Goal: Check status

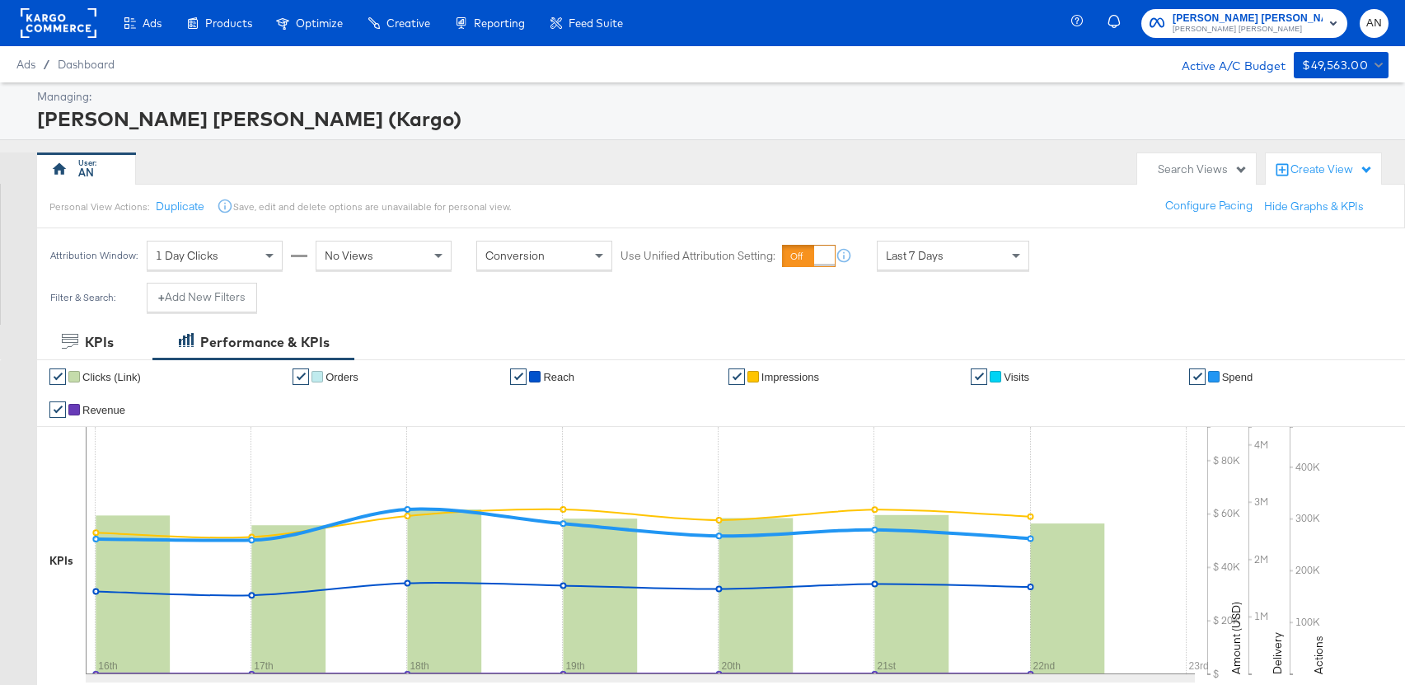
scroll to position [16, 0]
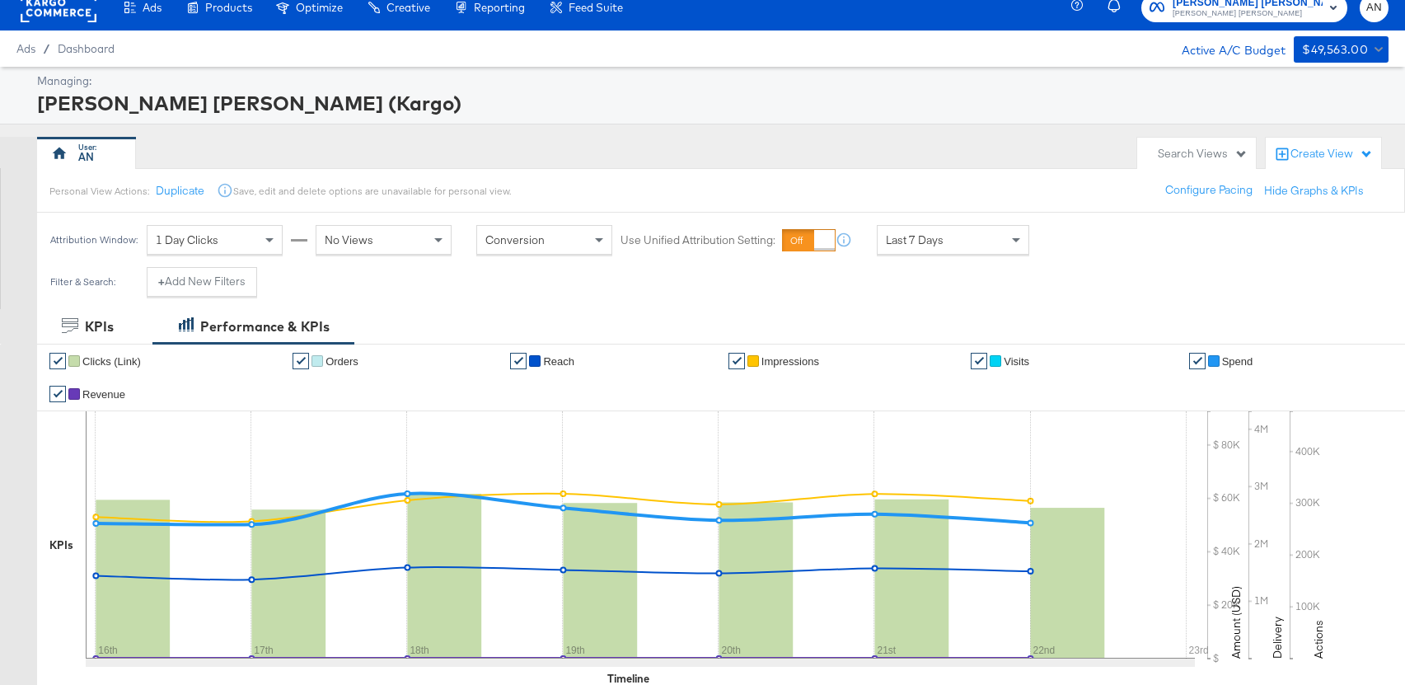
click at [922, 237] on span "Last 7 Days" at bounding box center [915, 239] width 58 height 15
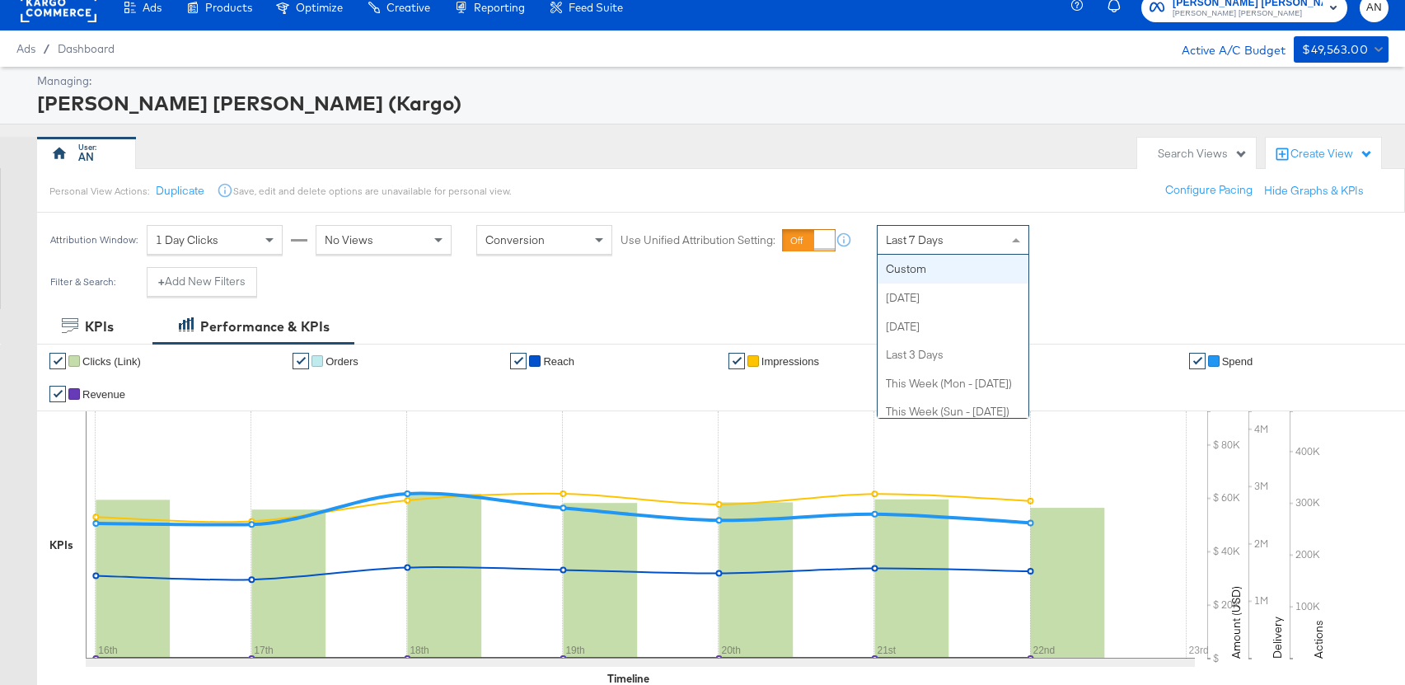
scroll to position [0, 0]
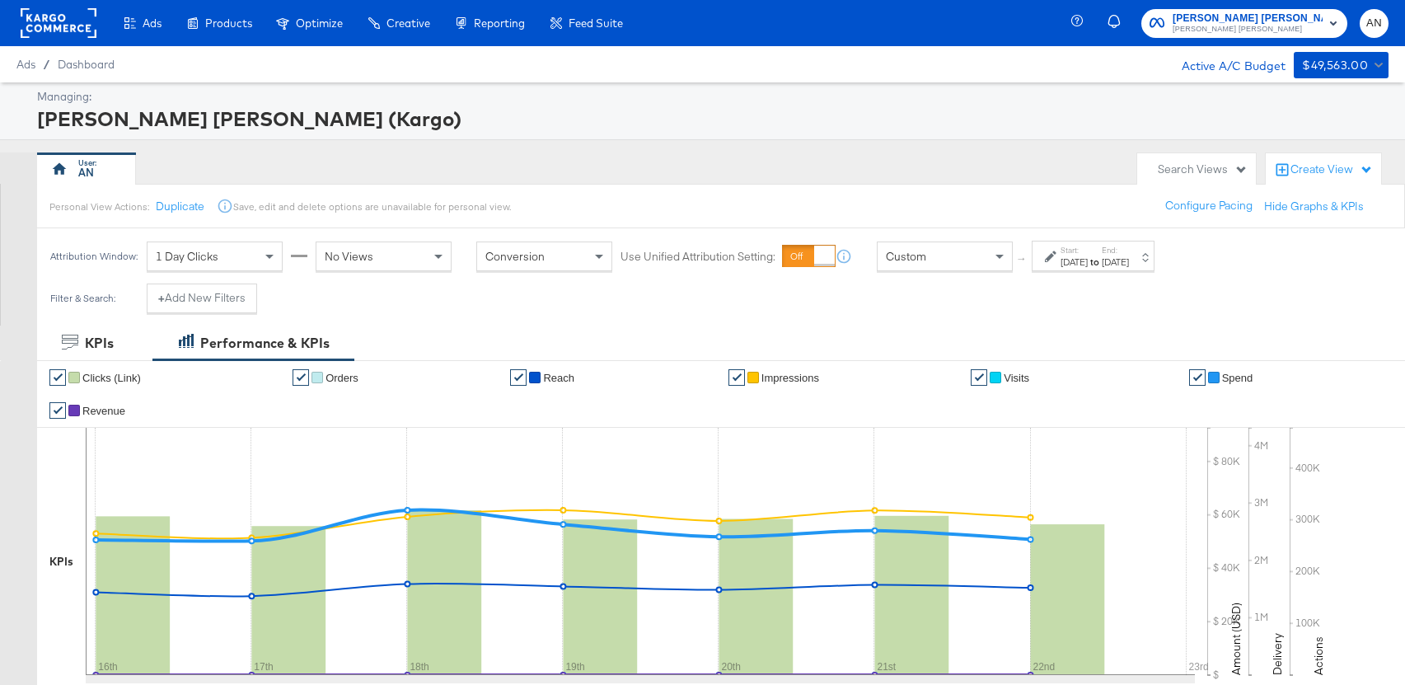
click at [1086, 257] on div "Sep 23rd 2025" at bounding box center [1074, 261] width 27 height 13
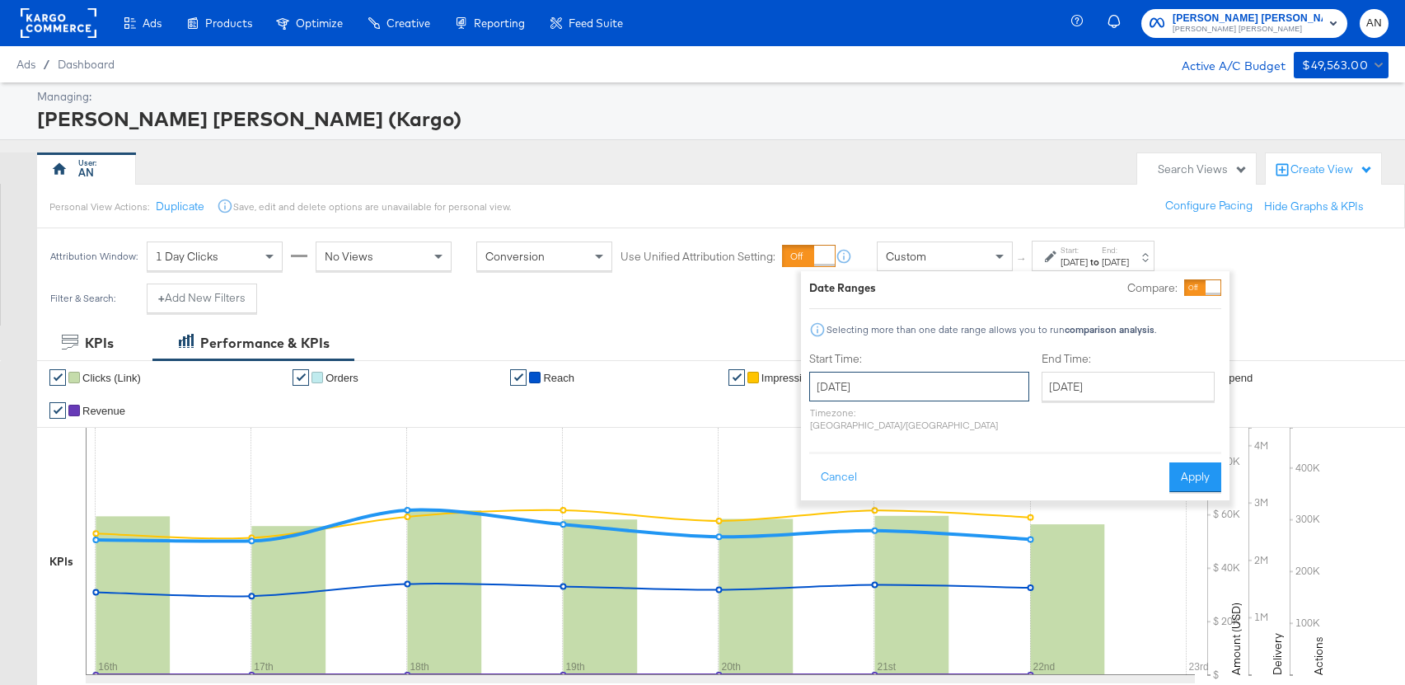
click at [888, 386] on input "September 23rd 2025" at bounding box center [919, 387] width 220 height 30
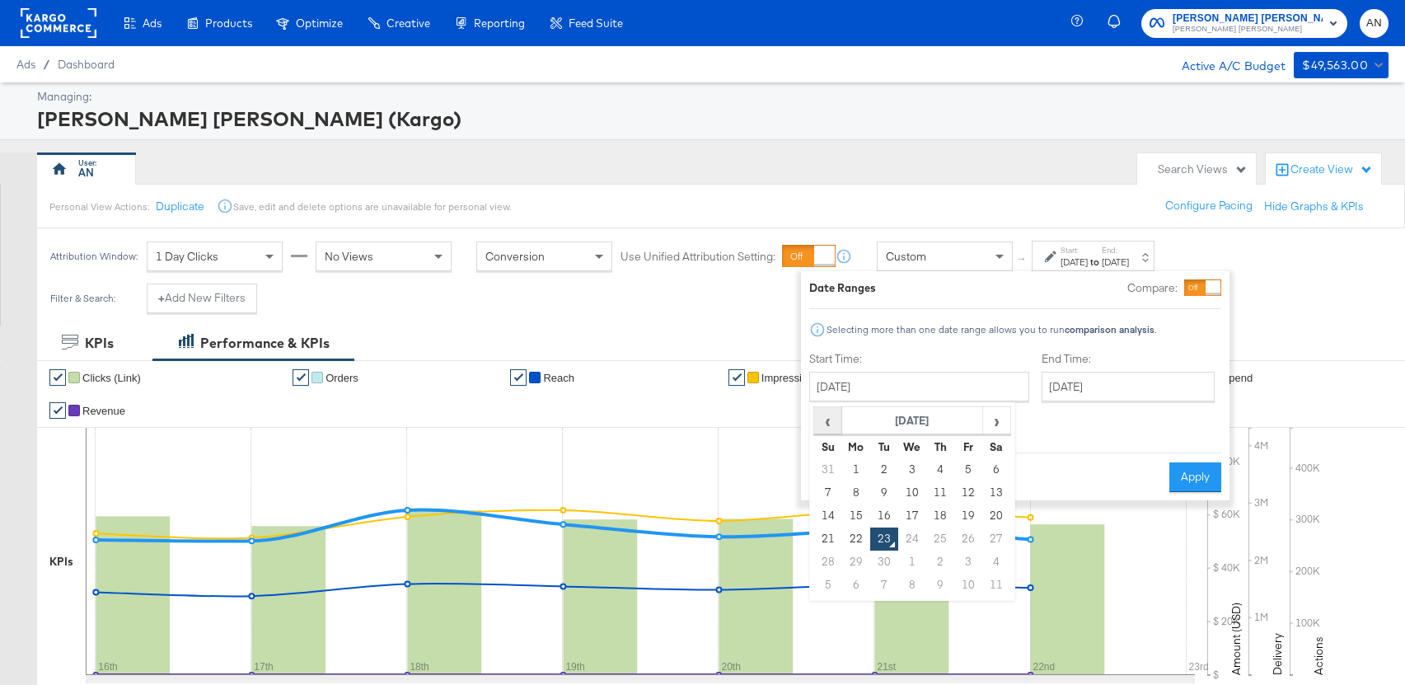
click at [825, 426] on span "‹" at bounding box center [828, 420] width 26 height 25
click at [830, 516] on td "11" at bounding box center [828, 515] width 28 height 23
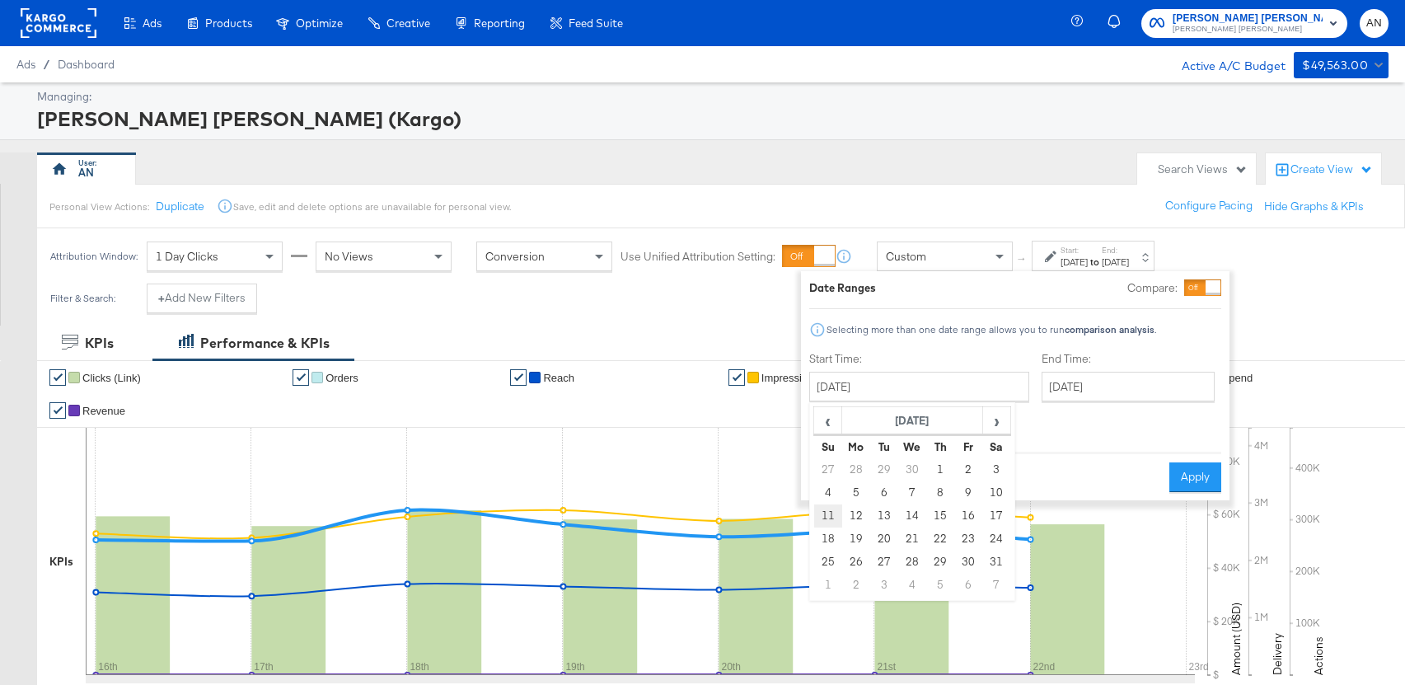
type input "May 11th 2025"
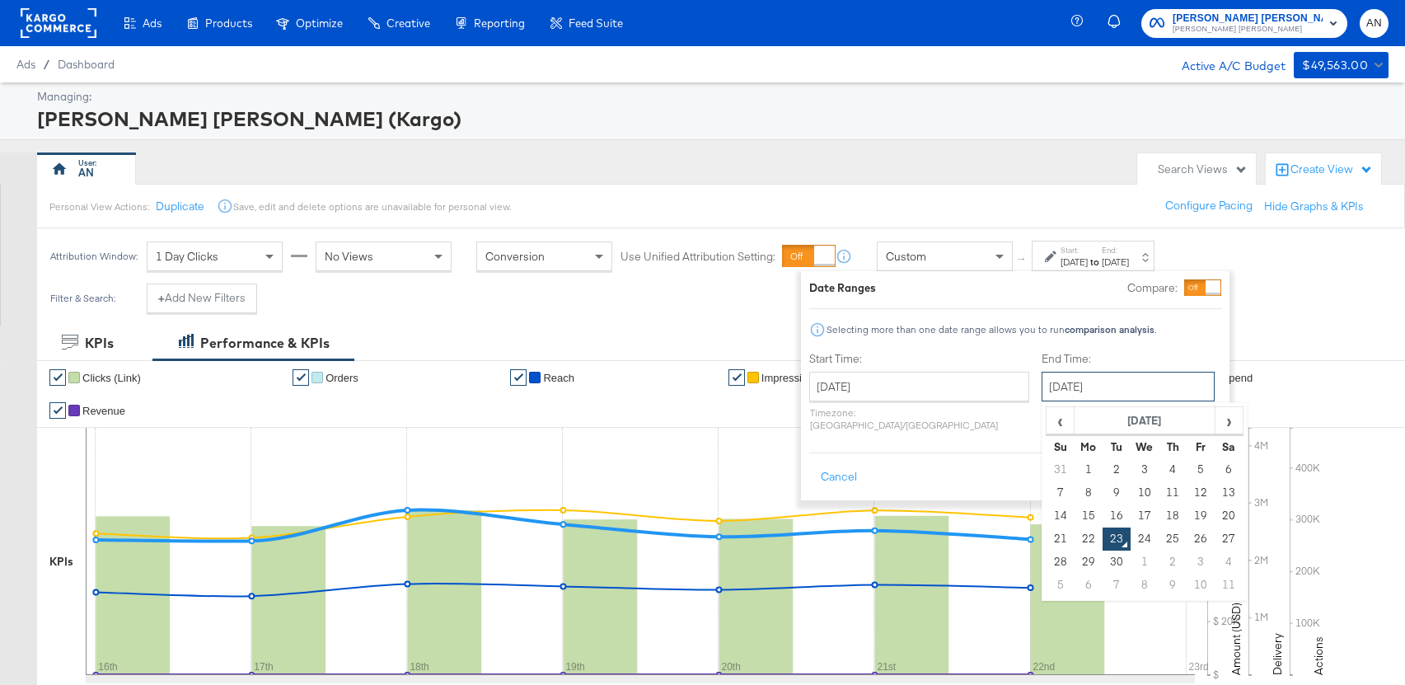
click at [1042, 383] on input "September 23rd 2025" at bounding box center [1128, 387] width 173 height 30
click at [1047, 421] on span "‹" at bounding box center [1060, 420] width 26 height 25
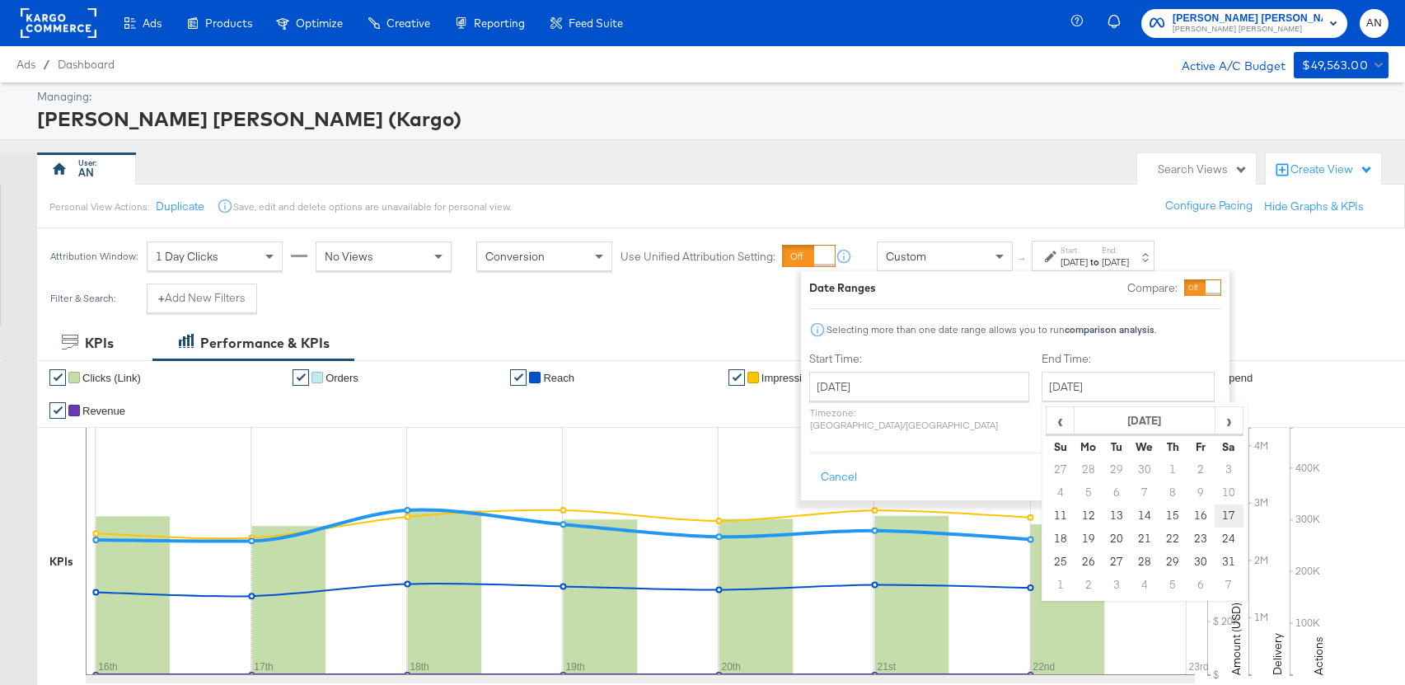
click at [1215, 517] on td "17" at bounding box center [1229, 515] width 28 height 23
type input "May 17th 2025"
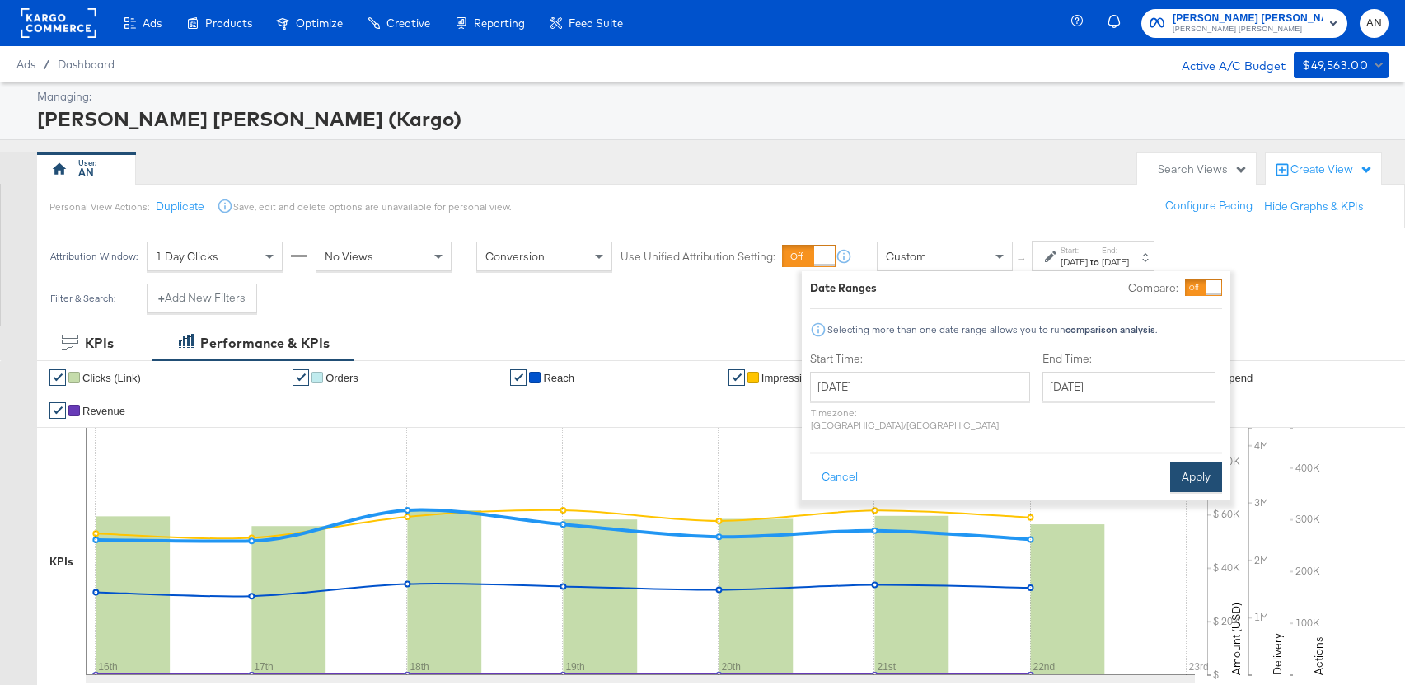
click at [1201, 464] on button "Apply" at bounding box center [1196, 477] width 52 height 30
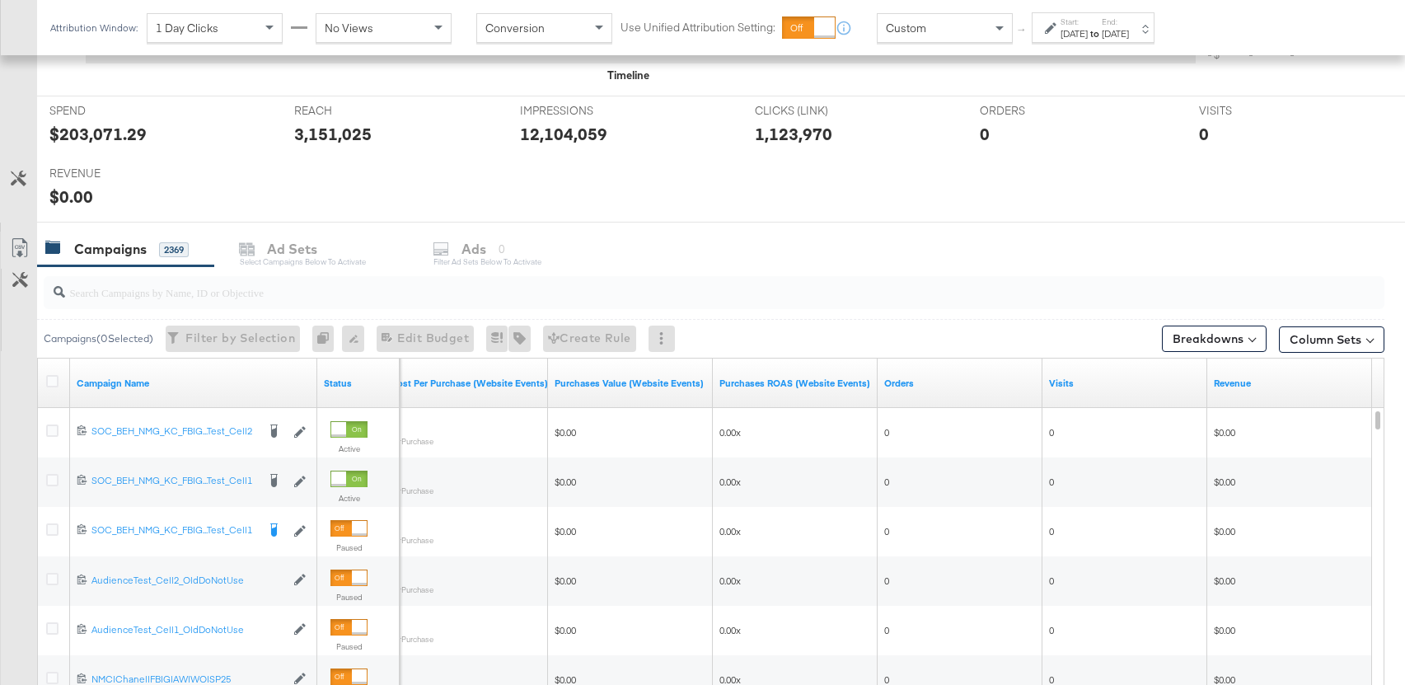
scroll to position [618, 0]
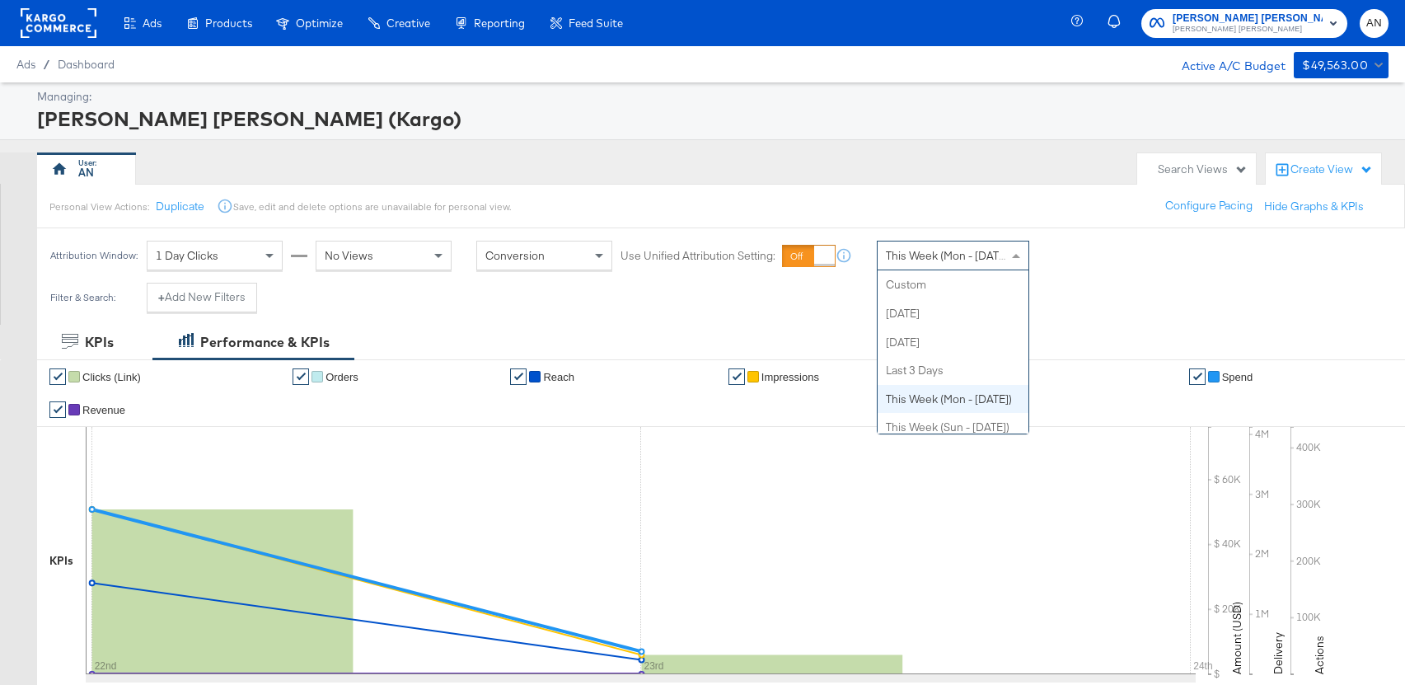
click at [940, 251] on span "This Week (Mon - Today)" at bounding box center [949, 255] width 126 height 15
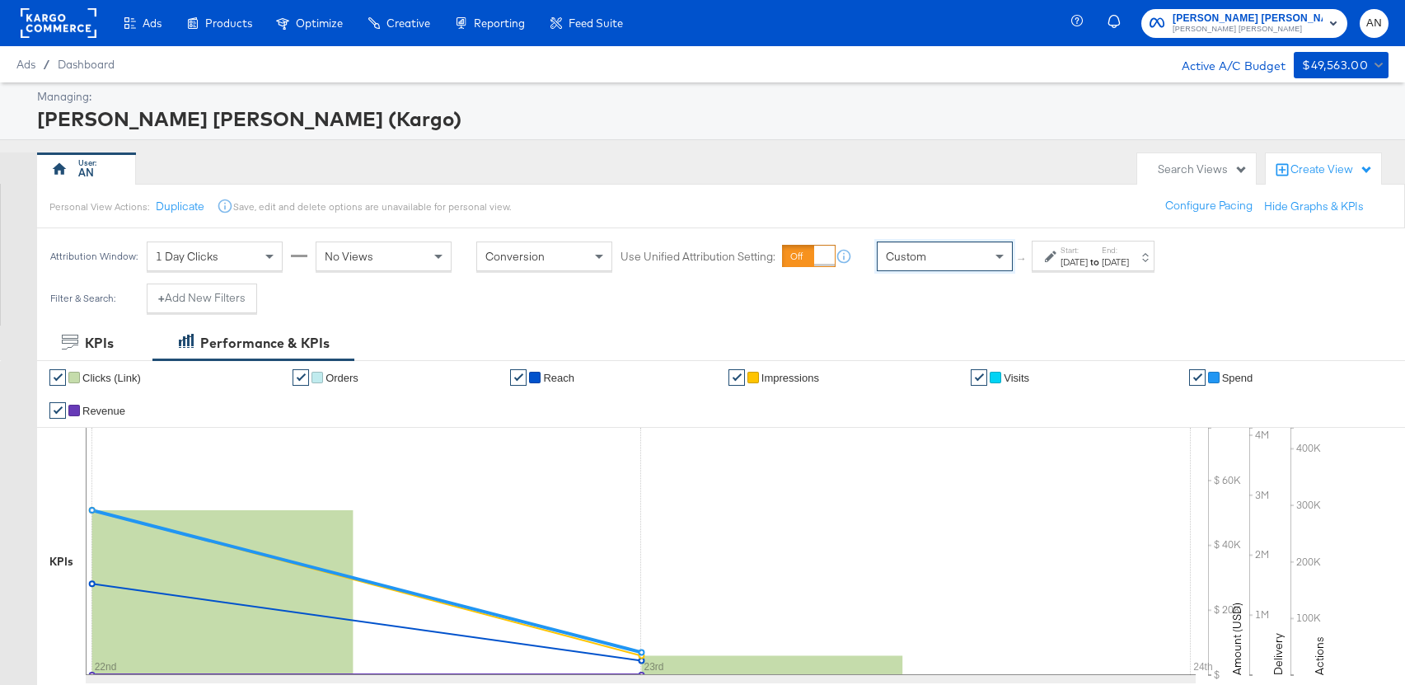
click at [1062, 255] on div "Sep 23rd 2025" at bounding box center [1074, 261] width 27 height 13
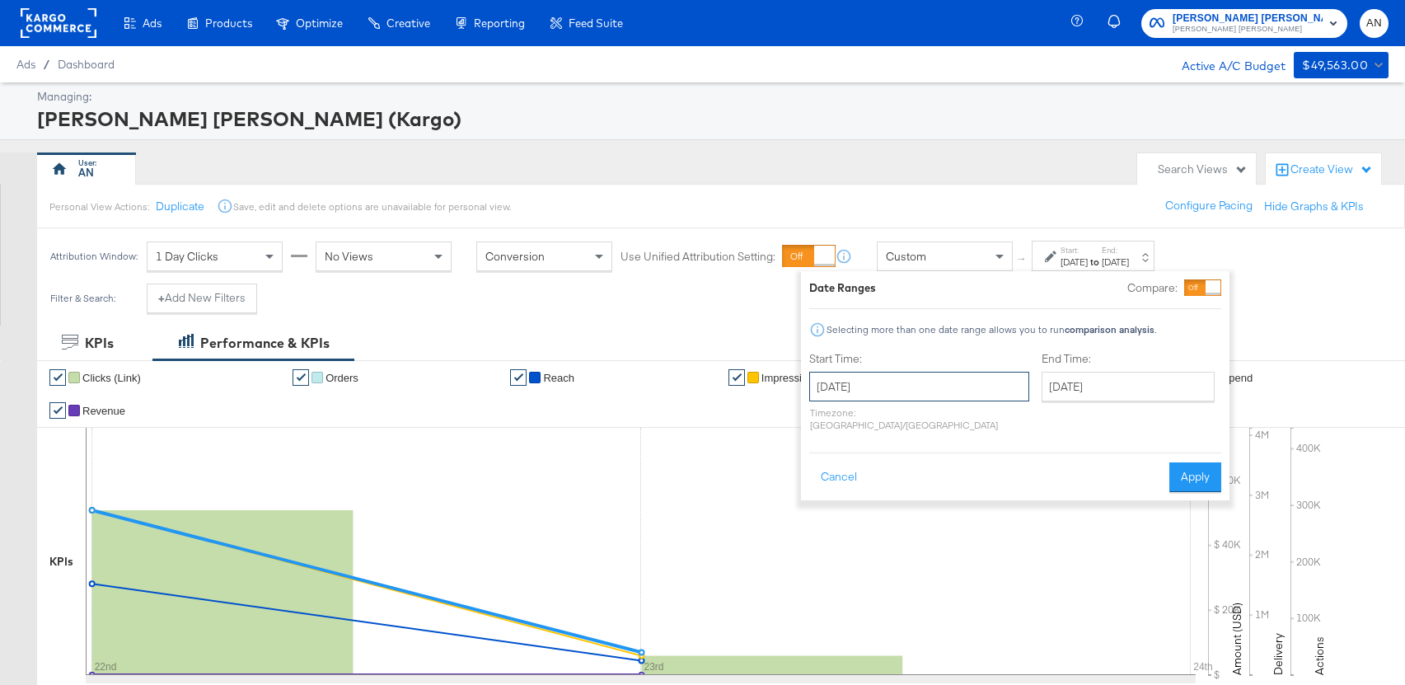
click at [910, 386] on input "September 23rd 2025" at bounding box center [919, 387] width 220 height 30
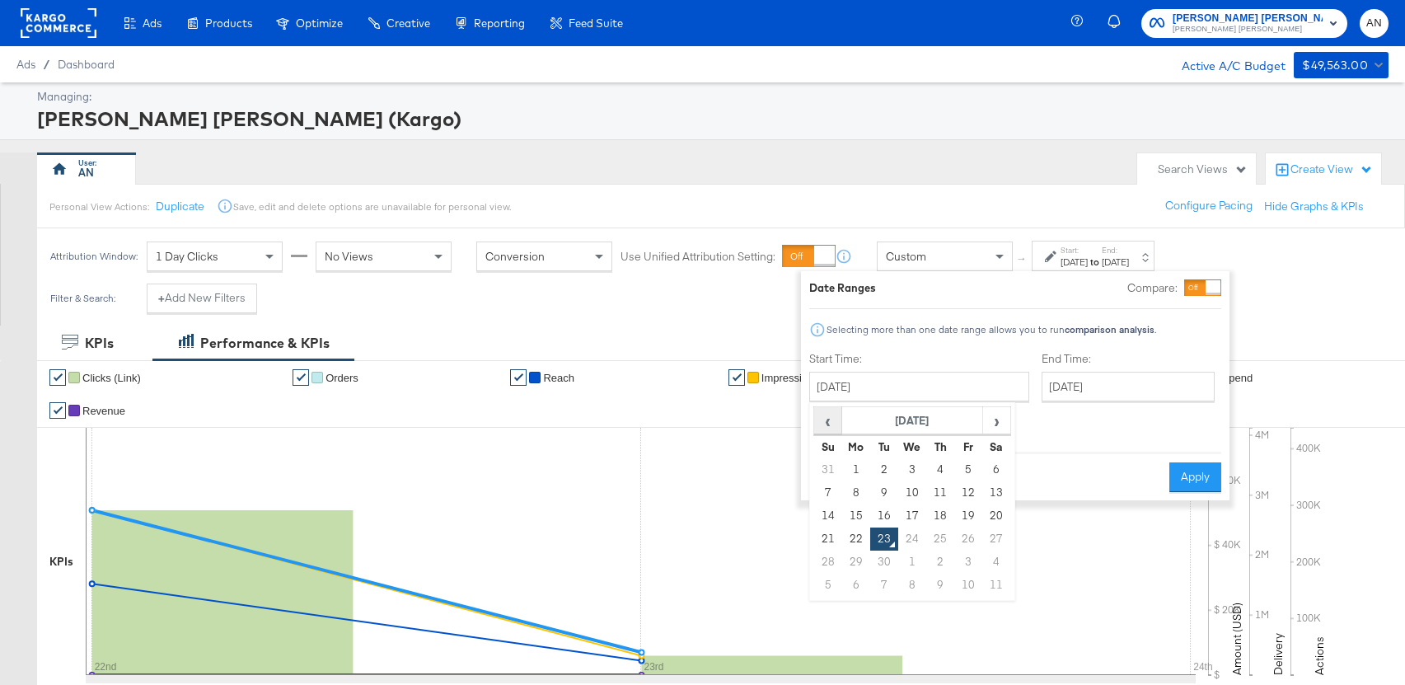
click at [829, 420] on span "‹" at bounding box center [828, 420] width 26 height 25
click at [827, 517] on td "11" at bounding box center [828, 515] width 28 height 23
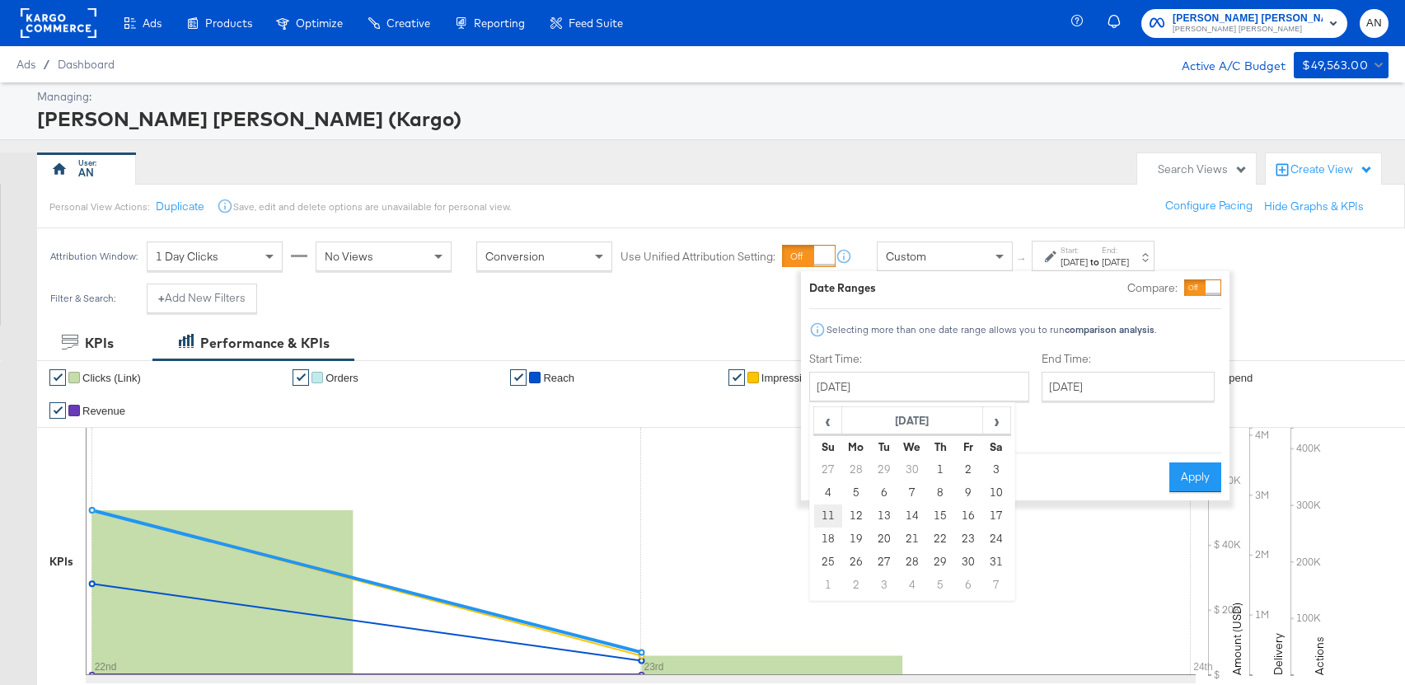
type input "May 11th 2025"
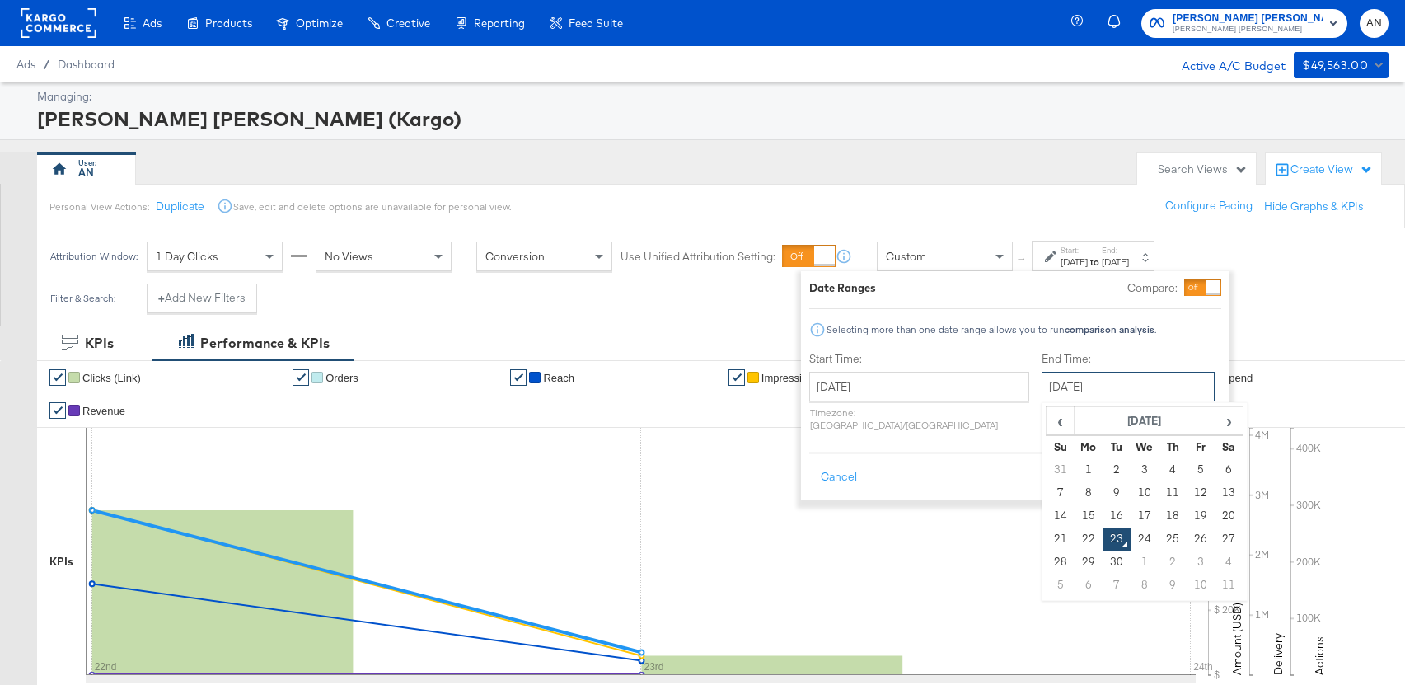
click at [1066, 390] on input "September 23rd 2025" at bounding box center [1128, 387] width 173 height 30
click at [1047, 414] on span "‹" at bounding box center [1060, 420] width 26 height 25
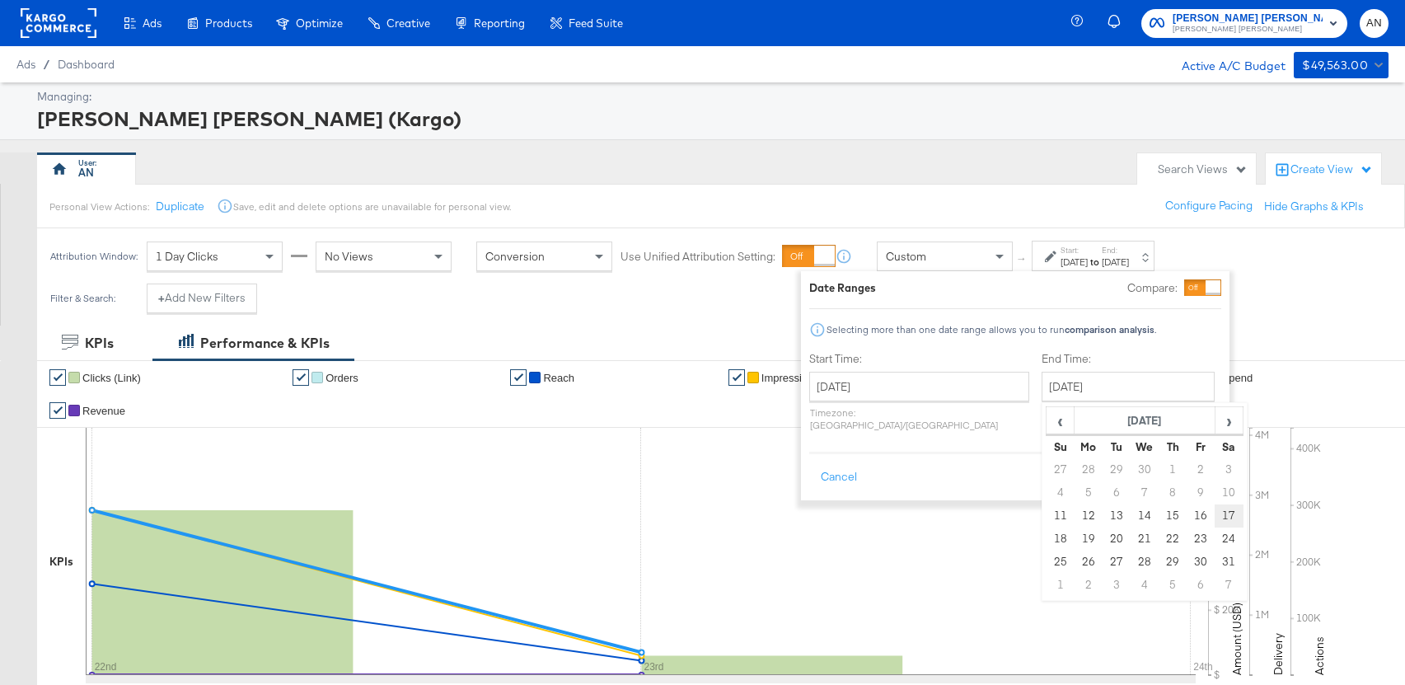
click at [1215, 511] on td "17" at bounding box center [1229, 515] width 28 height 23
type input "May 17th 2025"
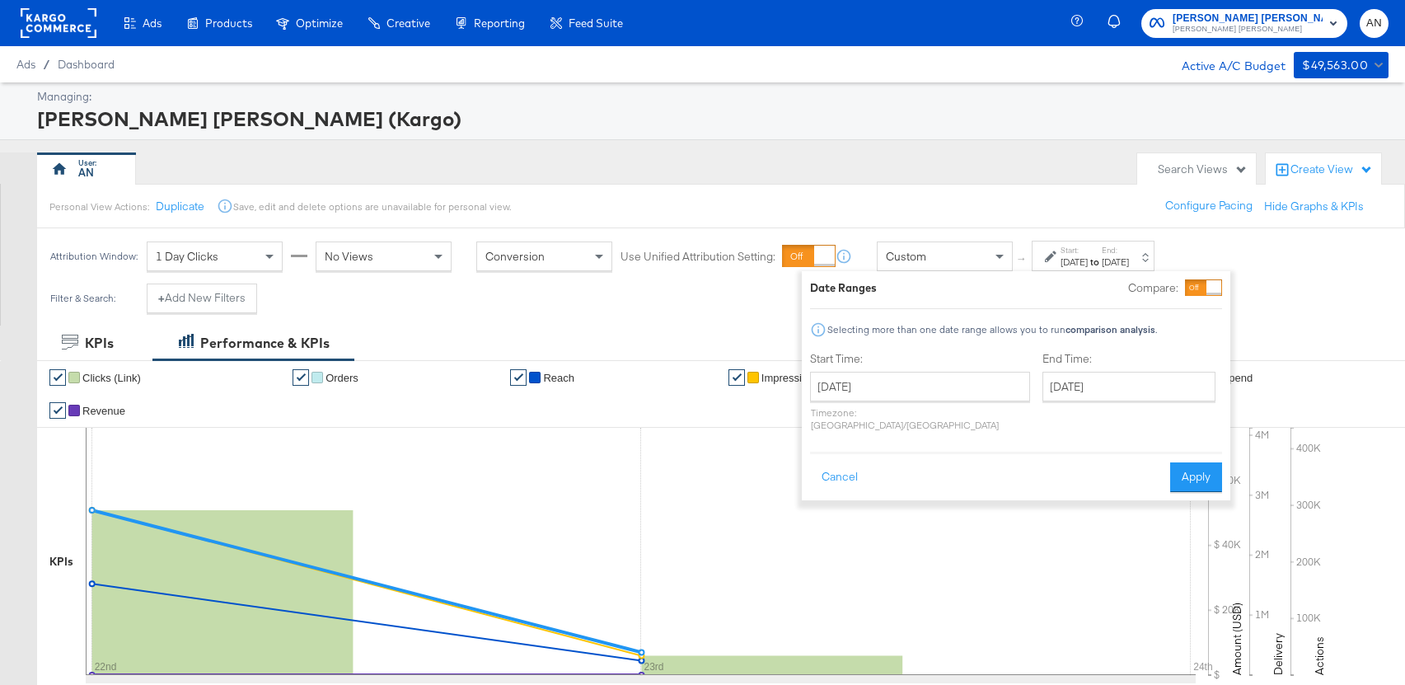
click at [1295, 285] on div "Filter & Search: + Add New Filters" at bounding box center [702, 304] width 1405 height 42
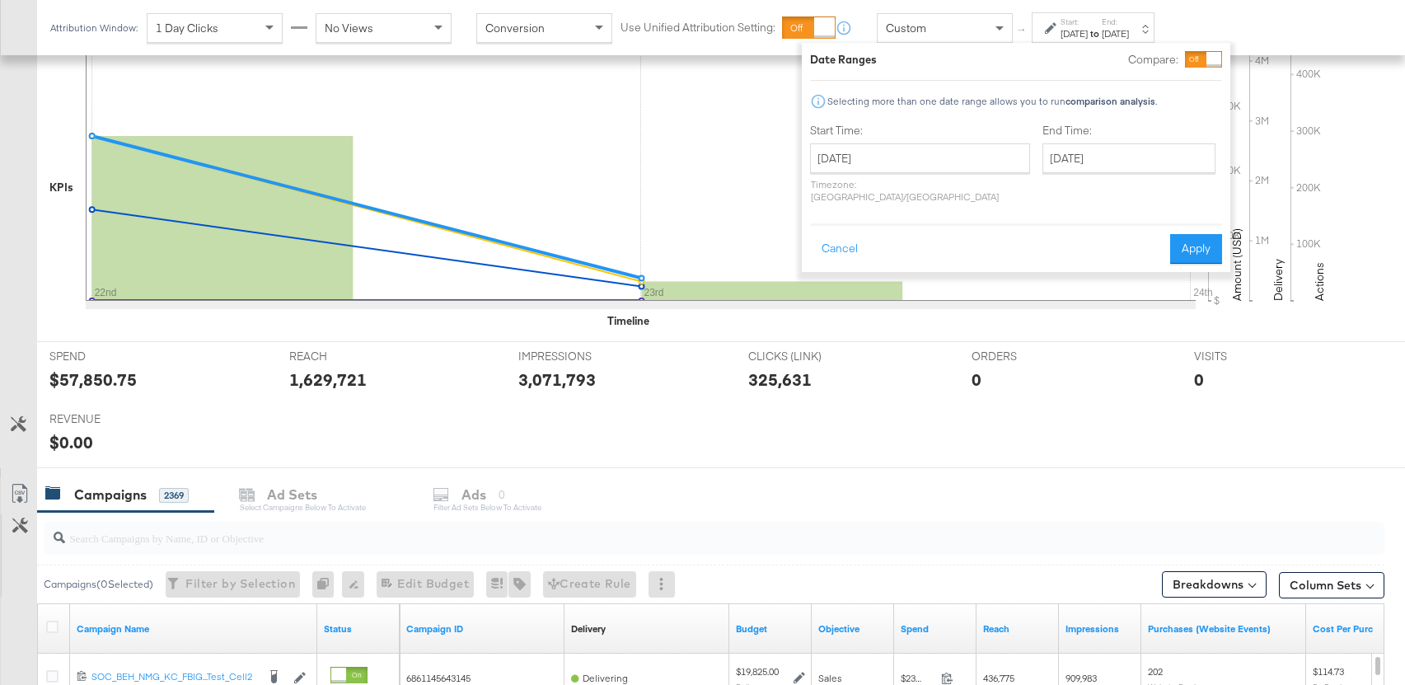
scroll to position [252, 0]
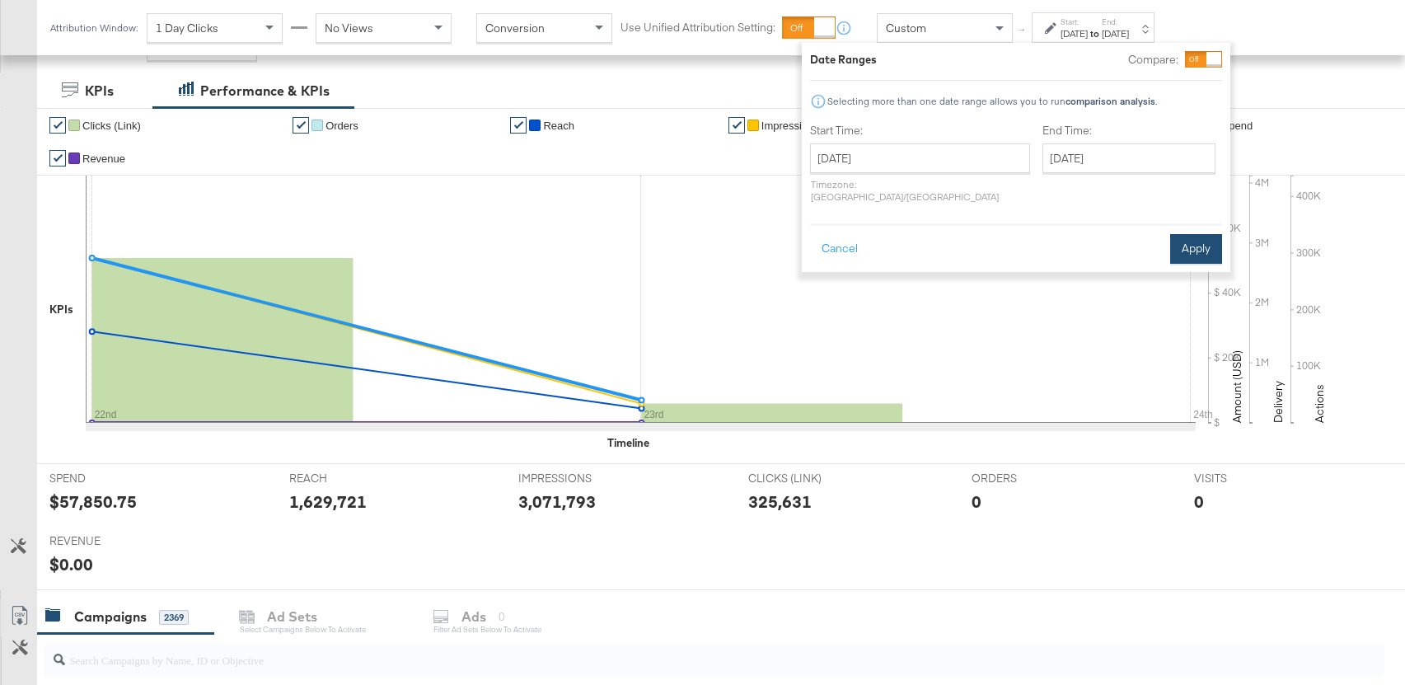
click at [1186, 251] on button "Apply" at bounding box center [1196, 249] width 52 height 30
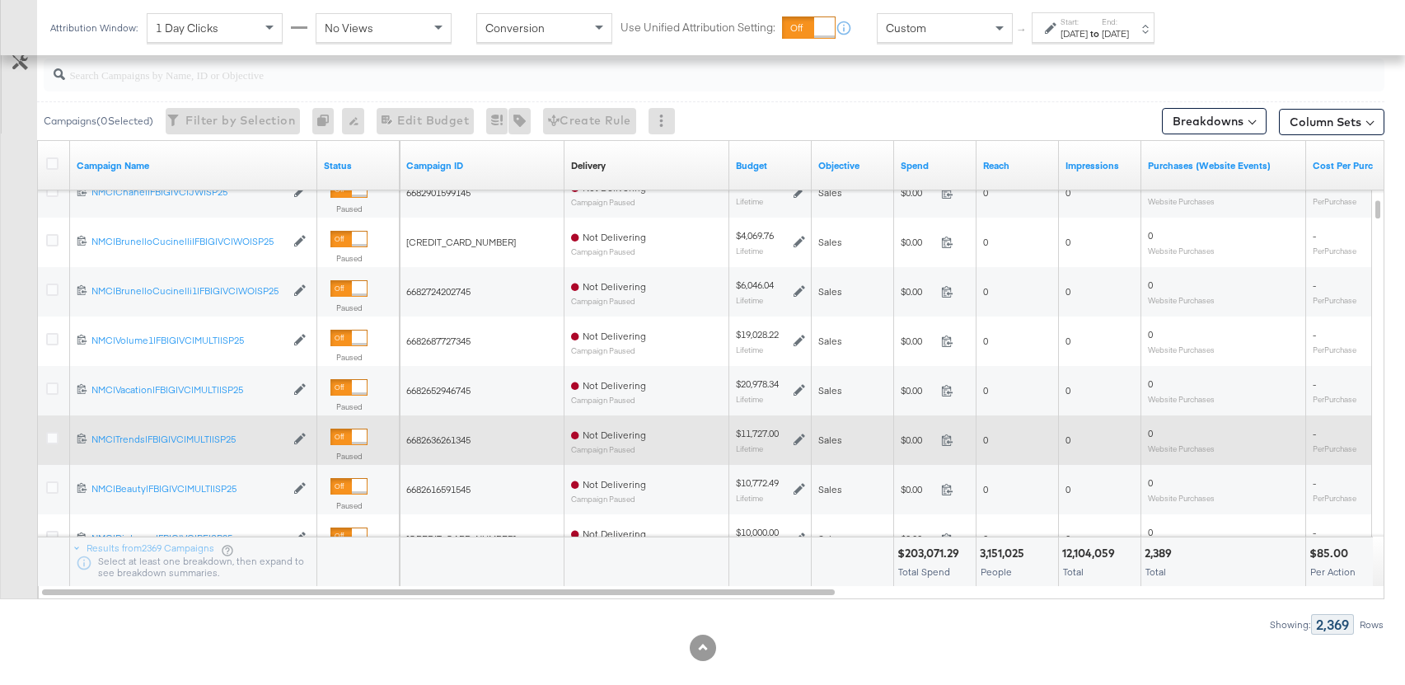
scroll to position [859, 0]
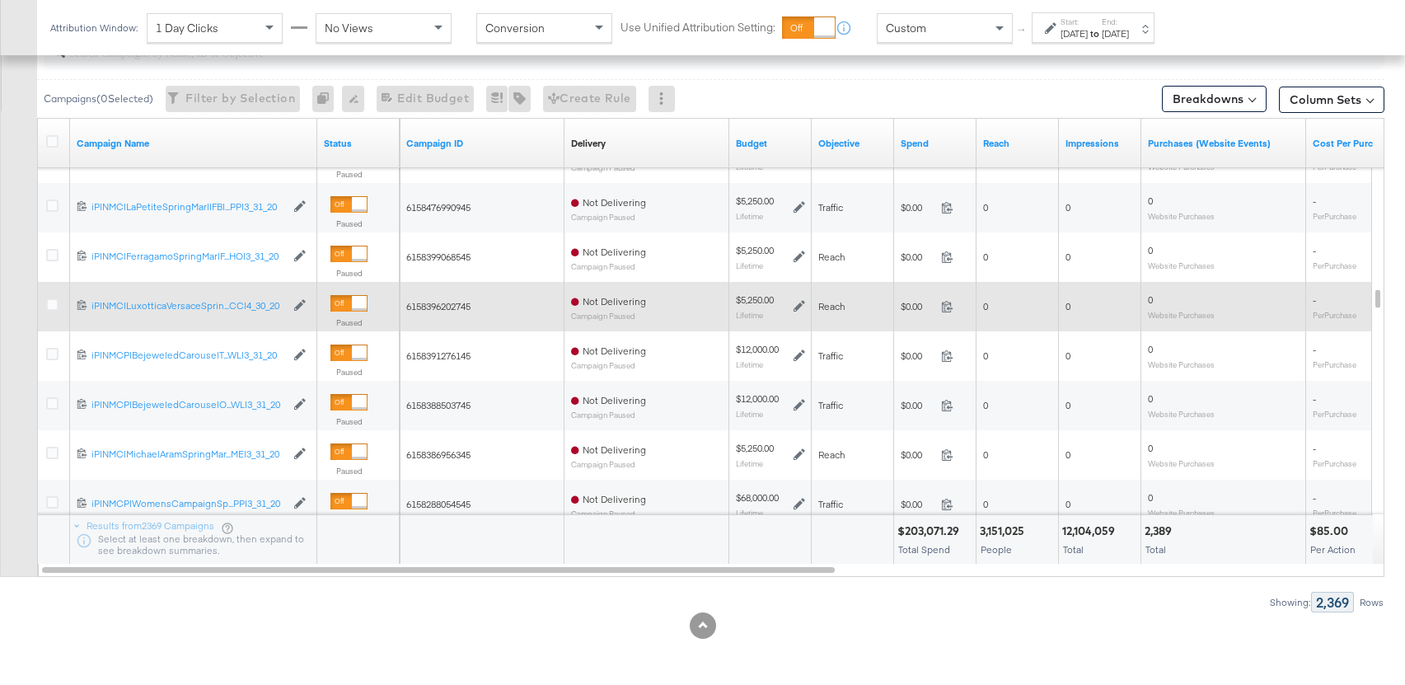
drag, startPoint x: 408, startPoint y: 307, endPoint x: 480, endPoint y: 309, distance: 72.5
click at [480, 309] on div "6158396202745" at bounding box center [482, 306] width 152 height 13
click at [447, 304] on span "6158396202745" at bounding box center [438, 306] width 64 height 12
copy span "6158396202745"
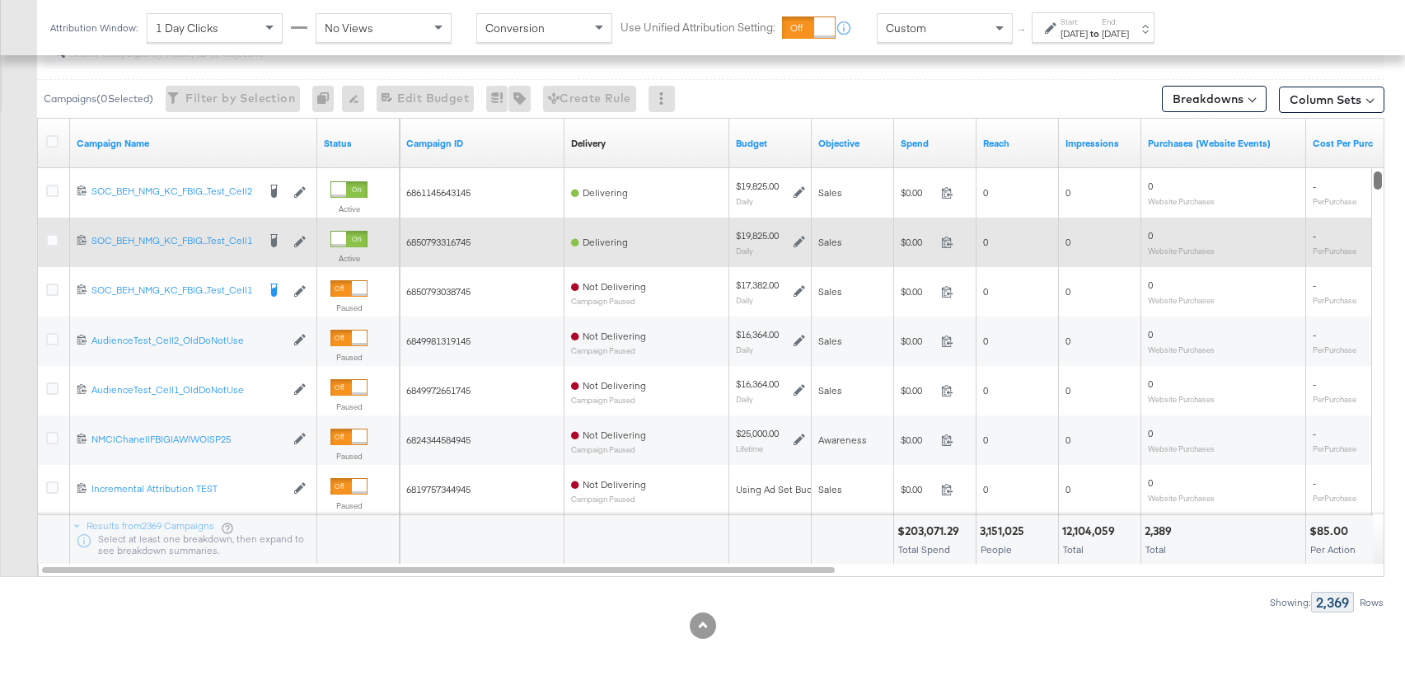
drag, startPoint x: 1376, startPoint y: 322, endPoint x: 1031, endPoint y: 217, distance: 361.0
click at [1378, 75] on div "Campaigns ( 0 Selected) Filter by Selection Filter 0 campaigns 0 Rename 0 campa…" at bounding box center [692, 319] width 1384 height 586
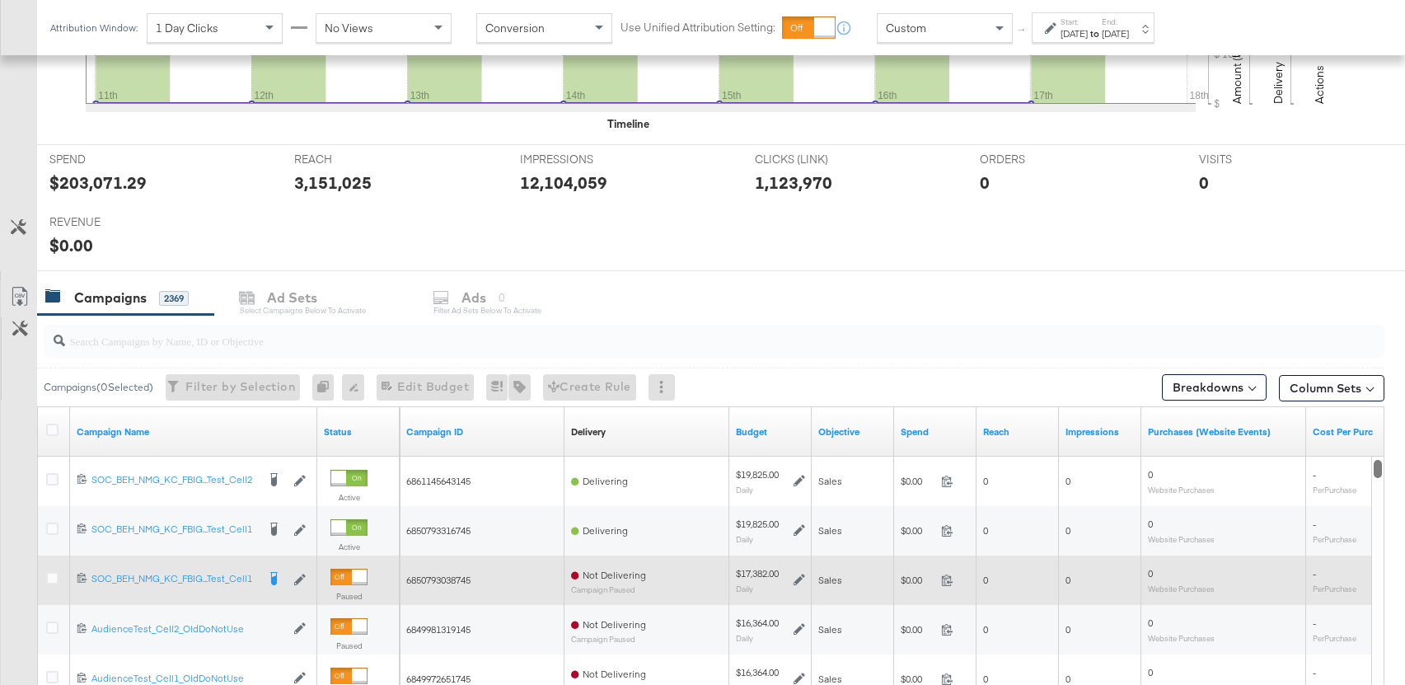
scroll to position [602, 0]
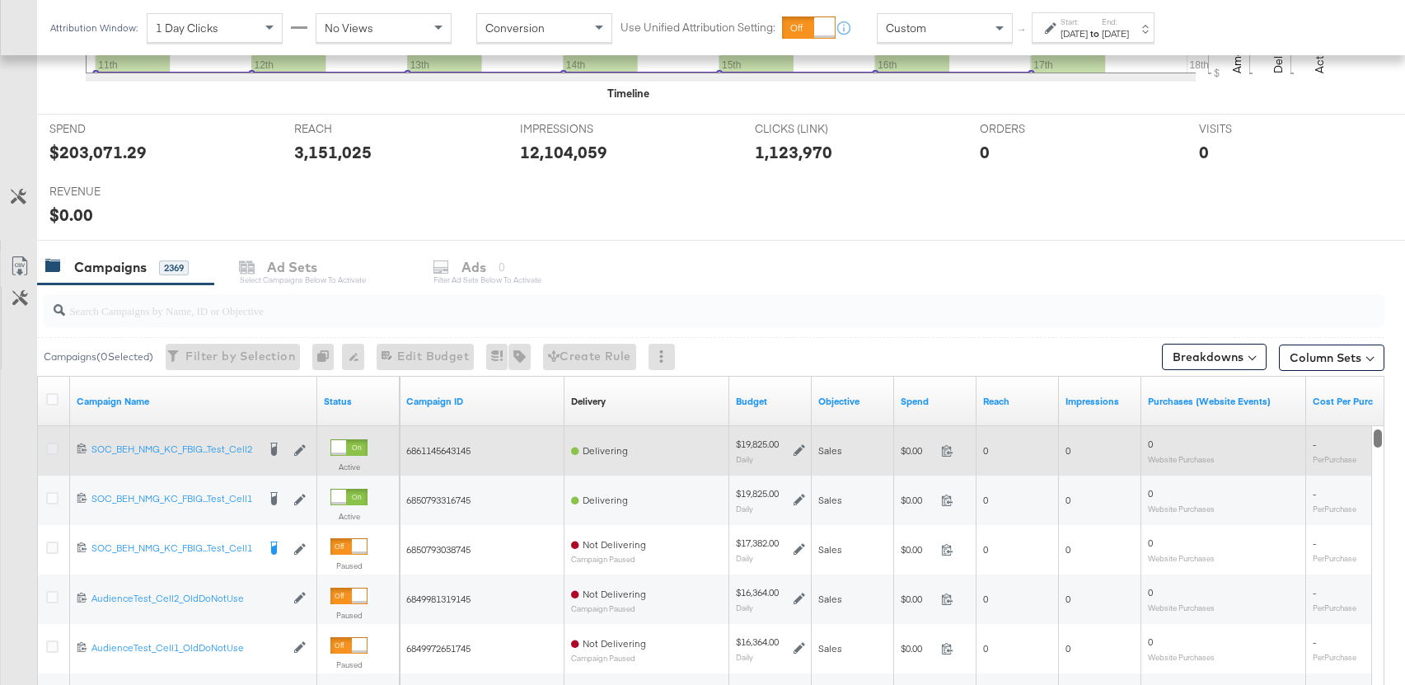
click at [51, 448] on icon at bounding box center [52, 449] width 12 height 12
click at [0, 0] on input "checkbox" at bounding box center [0, 0] width 0 height 0
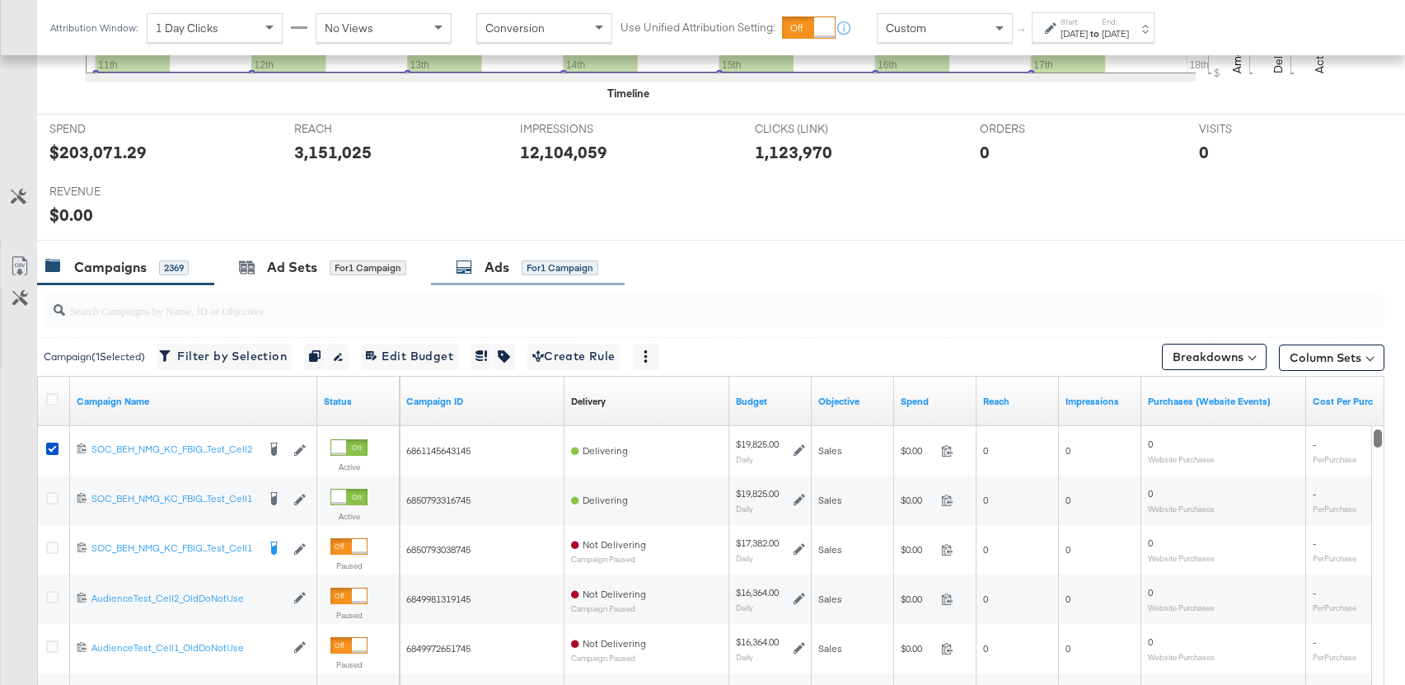
click at [504, 266] on div "Ads" at bounding box center [497, 267] width 25 height 19
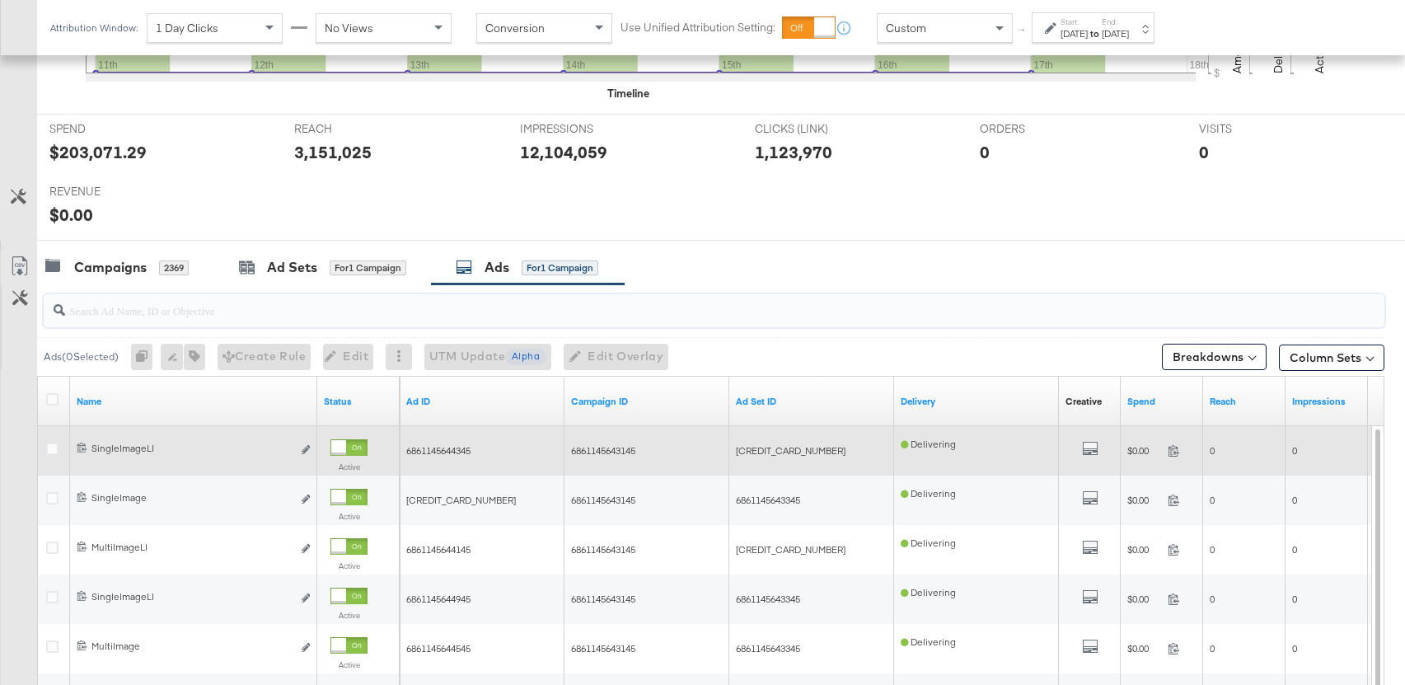
click at [445, 448] on span "6861145644345" at bounding box center [438, 450] width 64 height 12
copy span "6861145644345"
click at [454, 452] on span "6861145644345" at bounding box center [438, 450] width 64 height 12
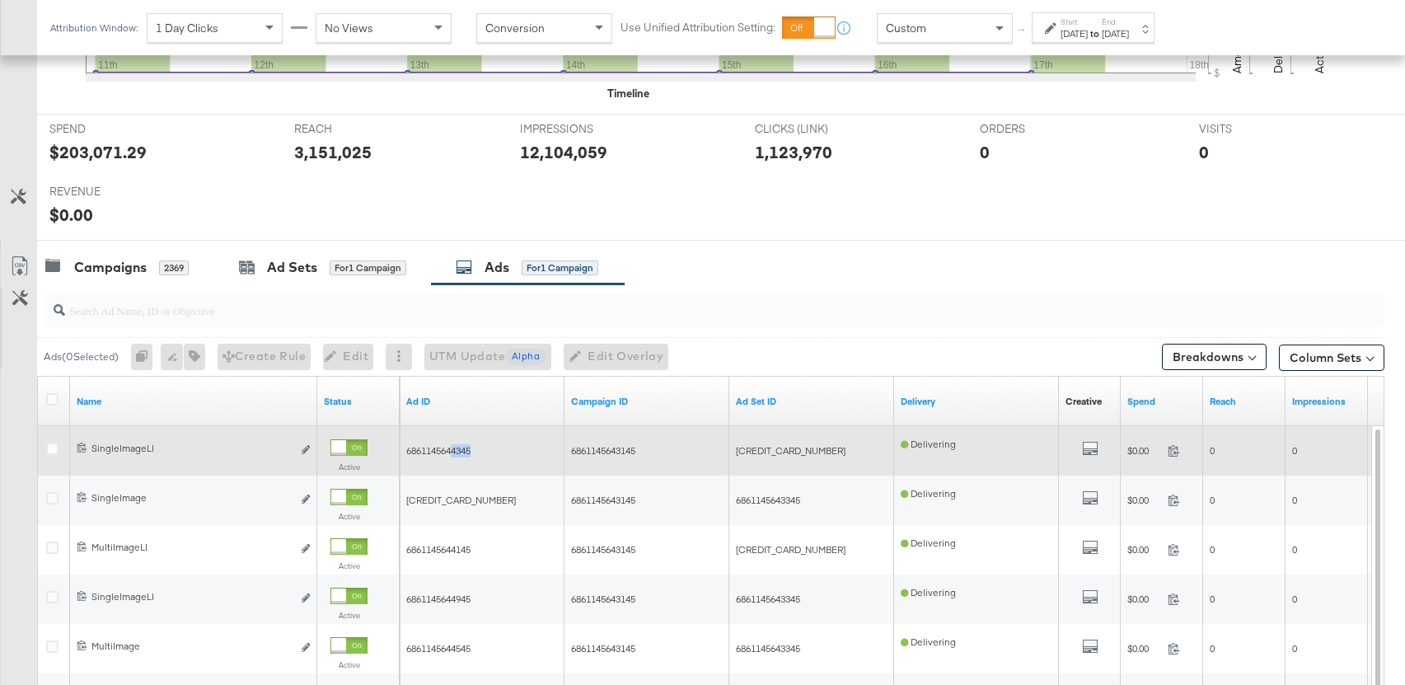
copy span "4345"
click at [445, 454] on span "6861145644345" at bounding box center [438, 450] width 64 height 12
copy span "6861145644345"
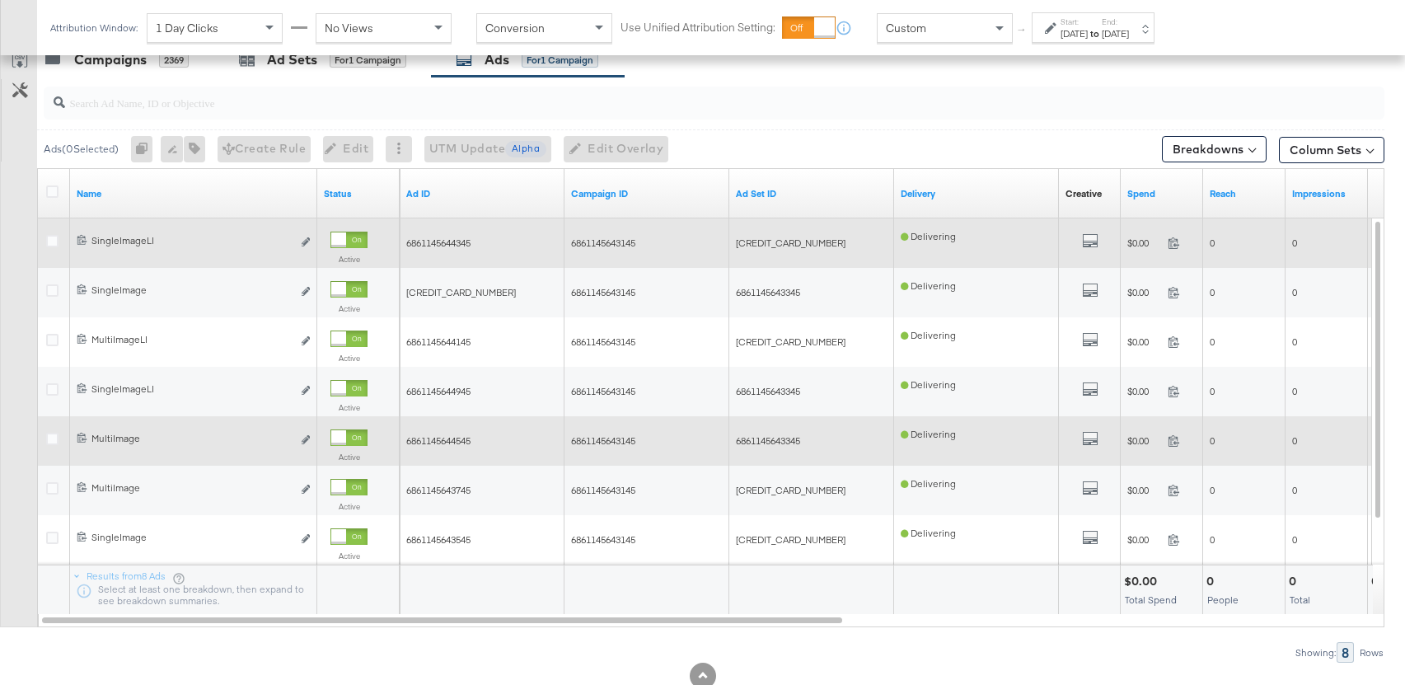
scroll to position [807, 0]
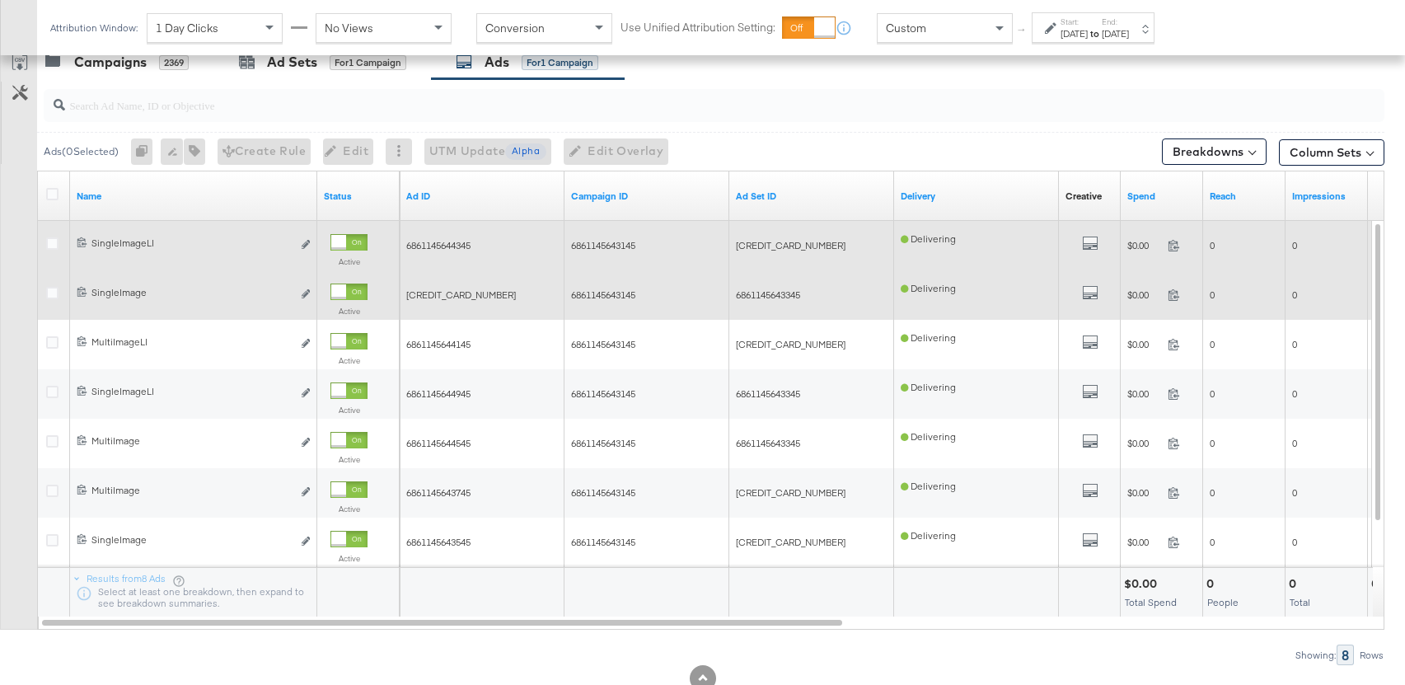
click at [439, 294] on span "6861145643945" at bounding box center [461, 294] width 110 height 12
copy span "6861145643945"
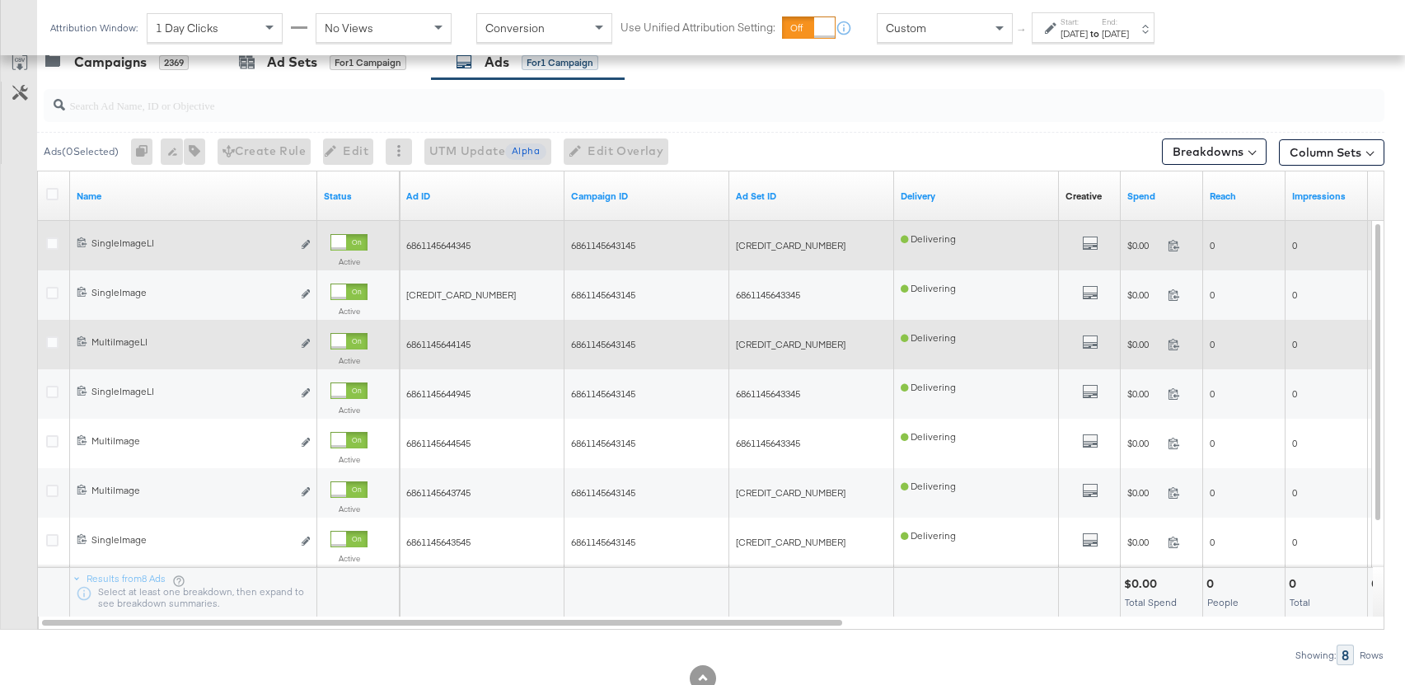
click at [443, 349] on span "6861145644145" at bounding box center [438, 344] width 64 height 12
copy span "6861145644145"
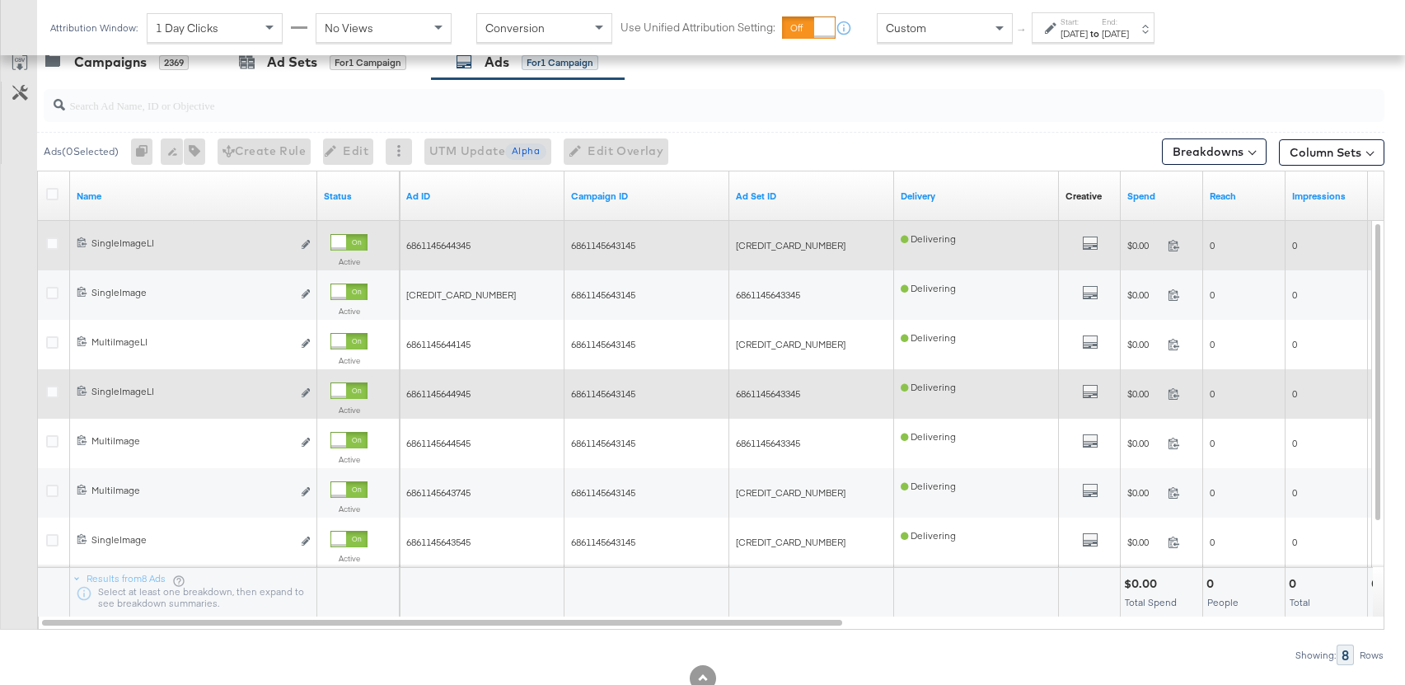
click at [461, 400] on div "6861145644945" at bounding box center [482, 394] width 165 height 26
click at [461, 396] on span "6861145644945" at bounding box center [438, 393] width 64 height 12
copy span "6861145644945"
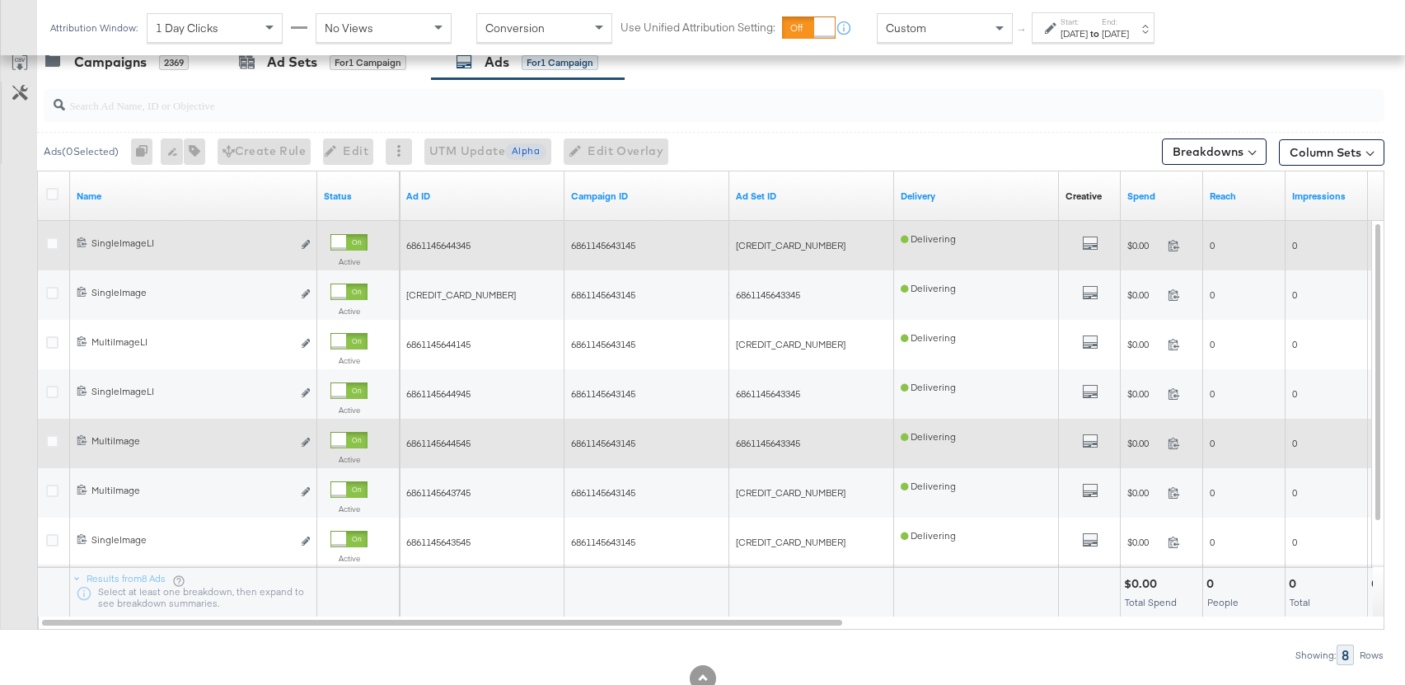
click at [458, 439] on span "6861145644545" at bounding box center [438, 443] width 64 height 12
click at [458, 438] on span "6861145644545" at bounding box center [438, 443] width 64 height 12
copy span "6861145644545"
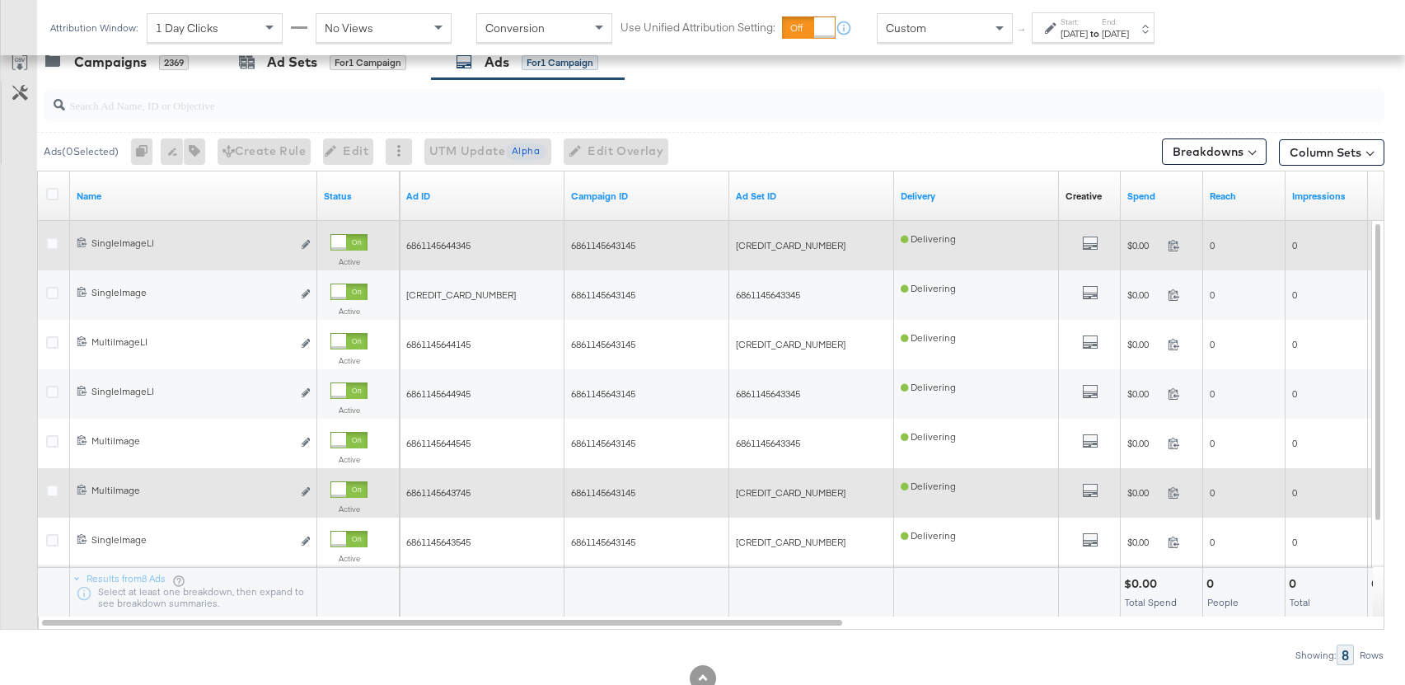
click at [444, 494] on span "6861145643745" at bounding box center [438, 492] width 64 height 12
click at [444, 493] on span "6861145643745" at bounding box center [438, 492] width 64 height 12
copy span "6861145643745"
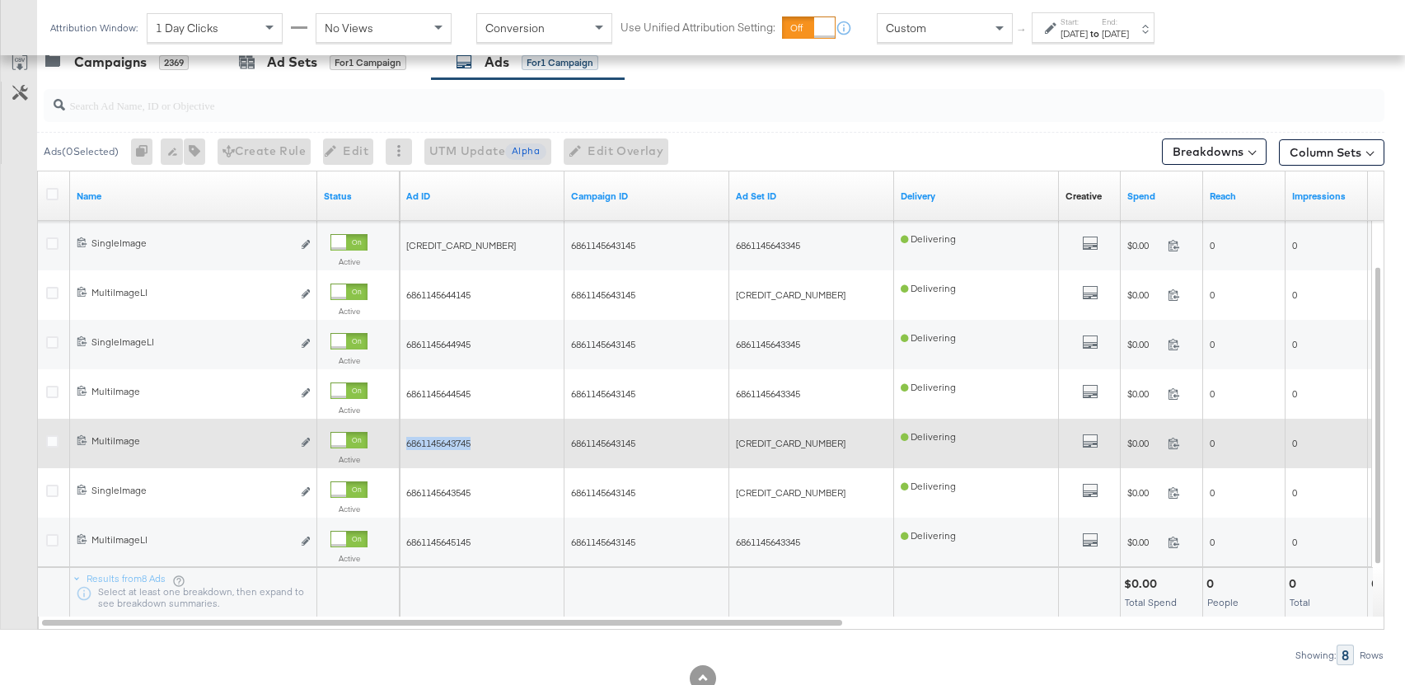
scroll to position [819, 0]
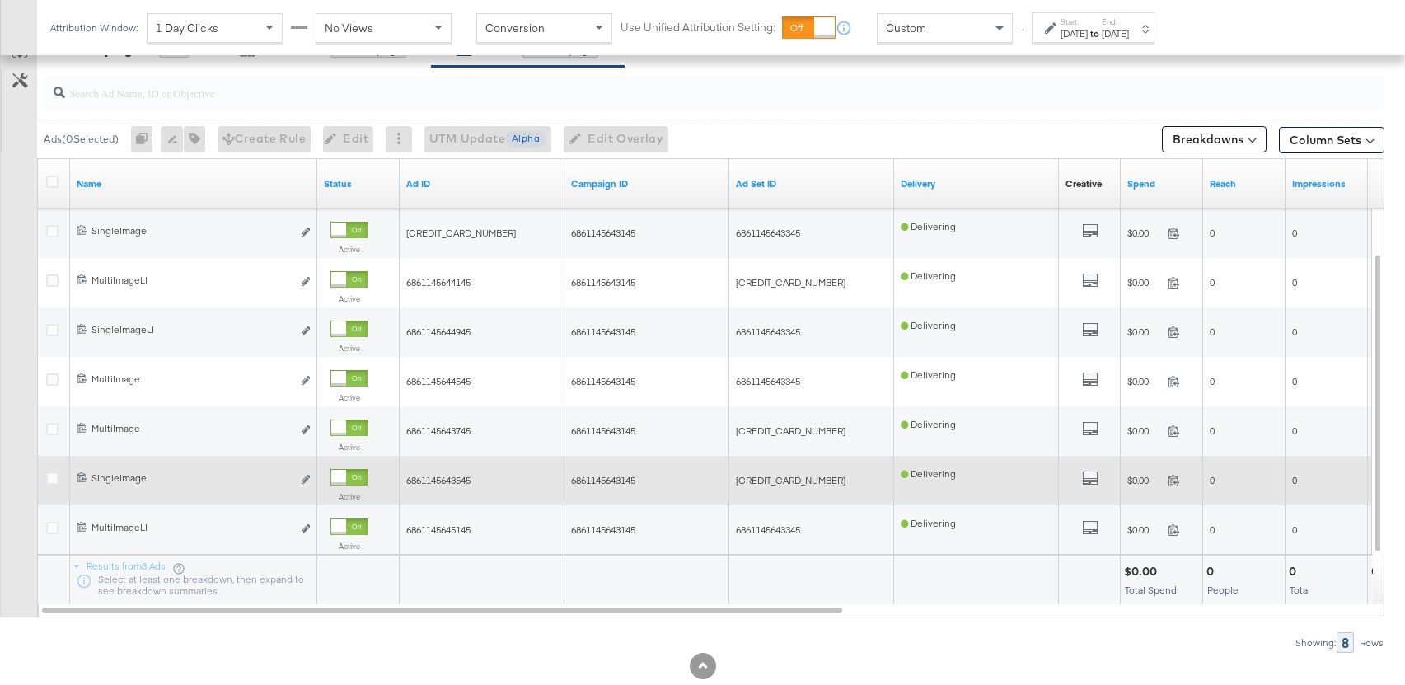
click at [446, 480] on span "6861145643545" at bounding box center [438, 480] width 64 height 12
copy span "6861145643545"
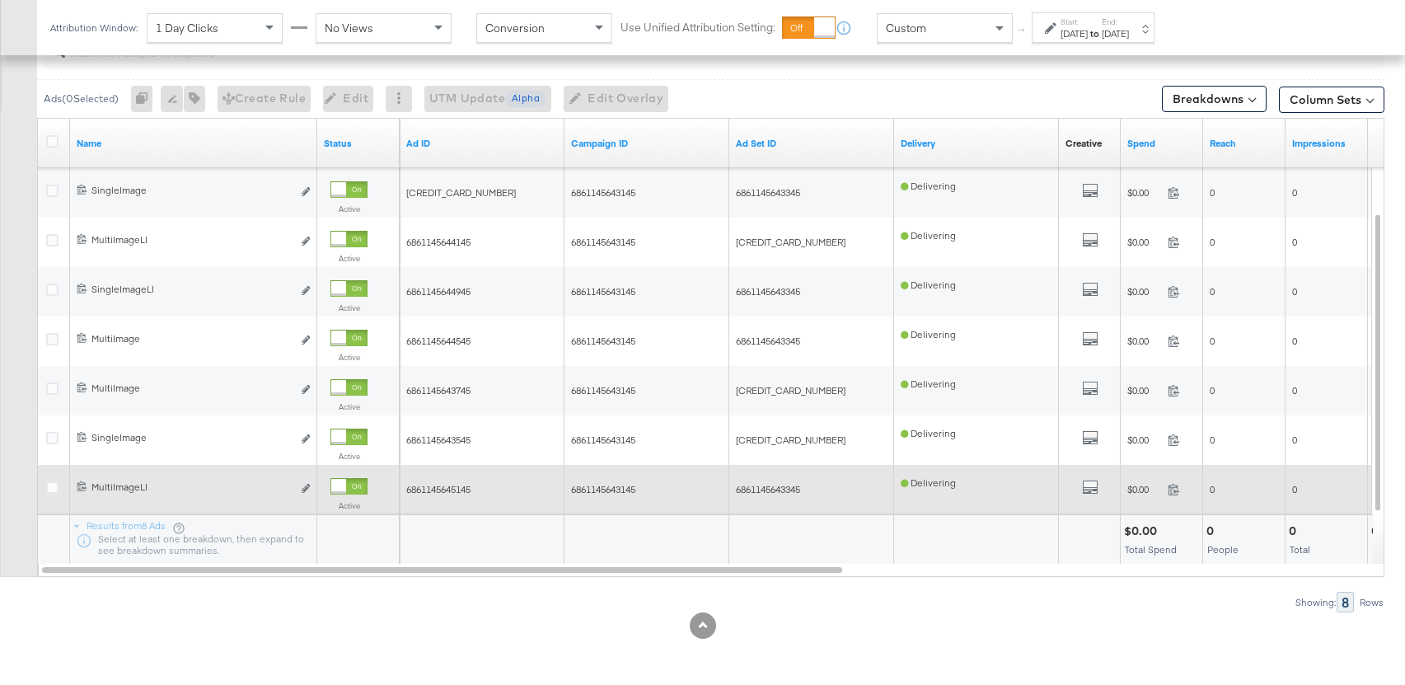
click at [457, 483] on span "6861145645145" at bounding box center [438, 489] width 64 height 12
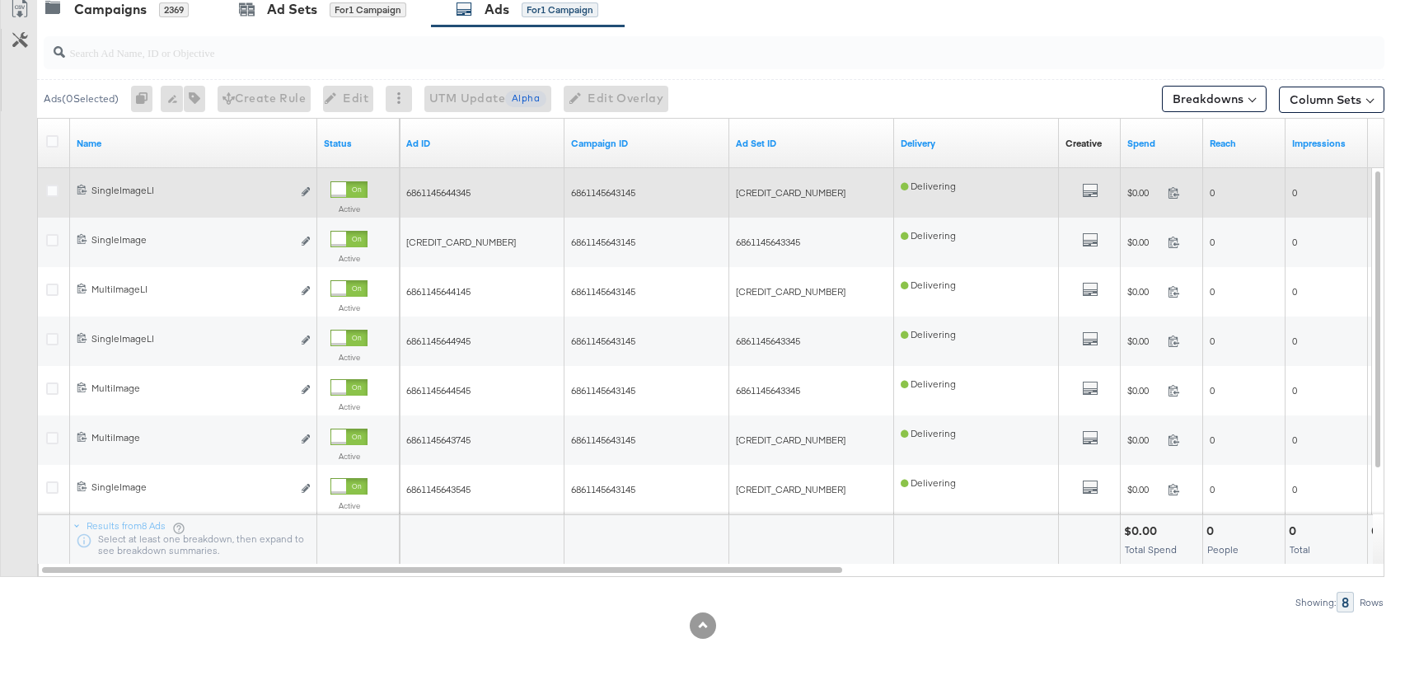
scroll to position [0, 0]
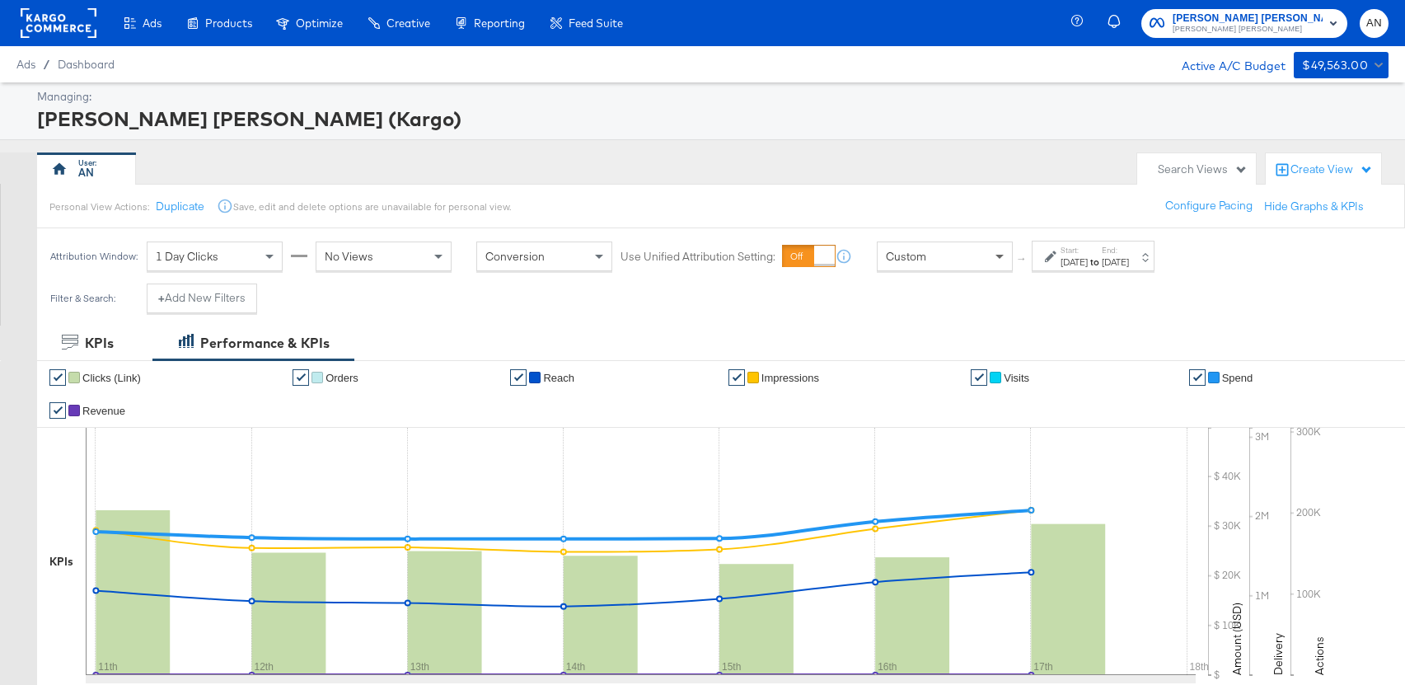
click at [991, 253] on span at bounding box center [1001, 256] width 21 height 28
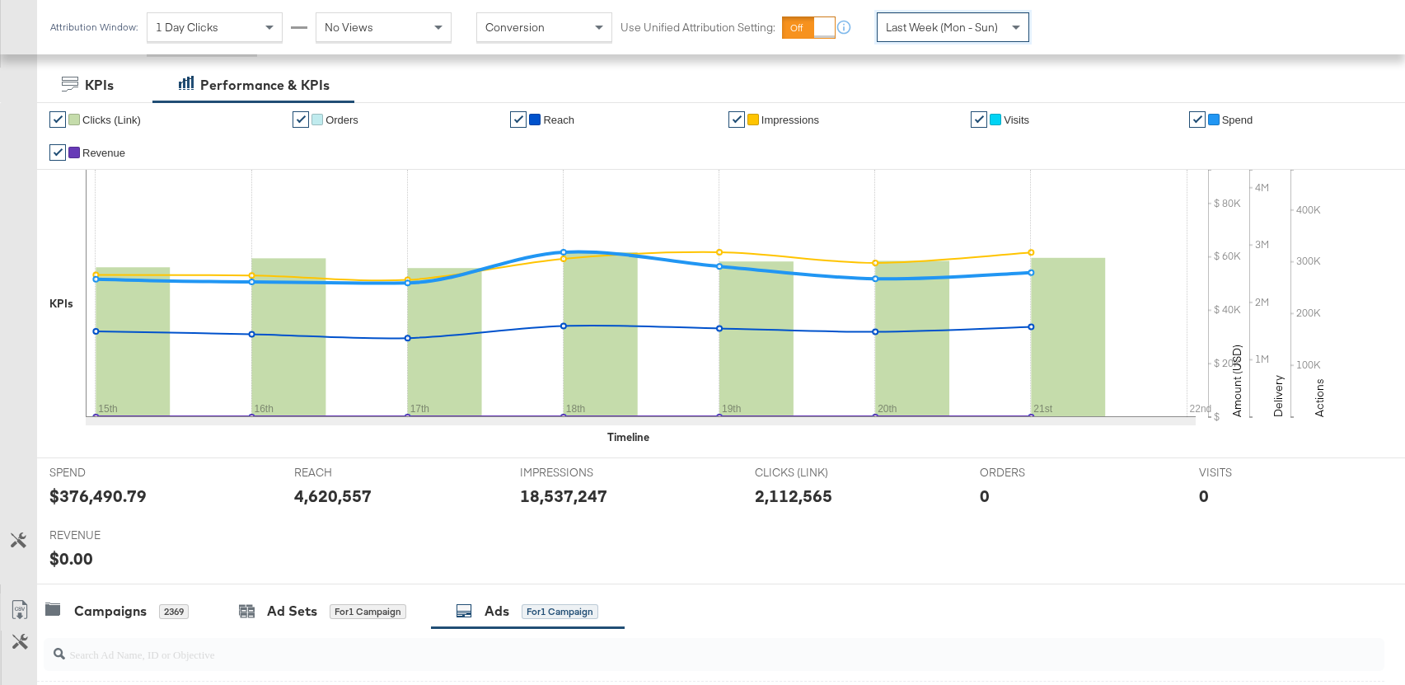
scroll to position [492, 0]
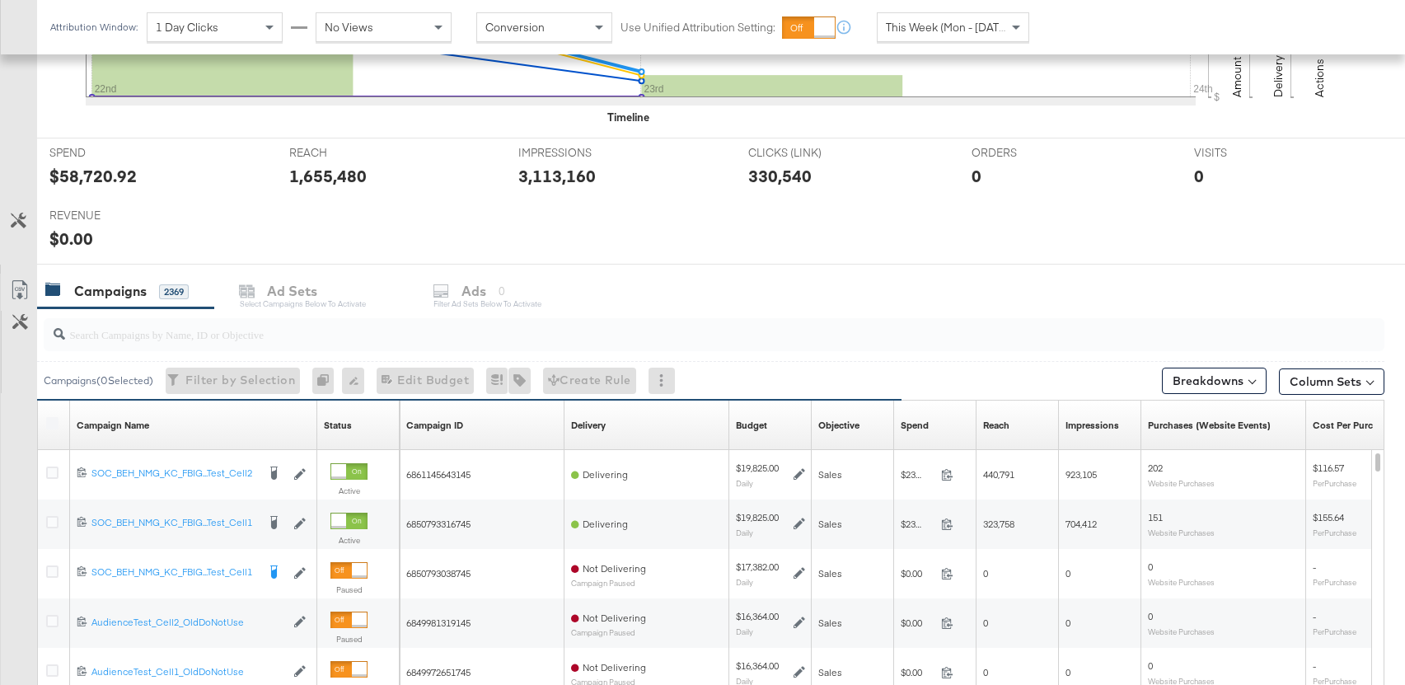
scroll to position [596, 0]
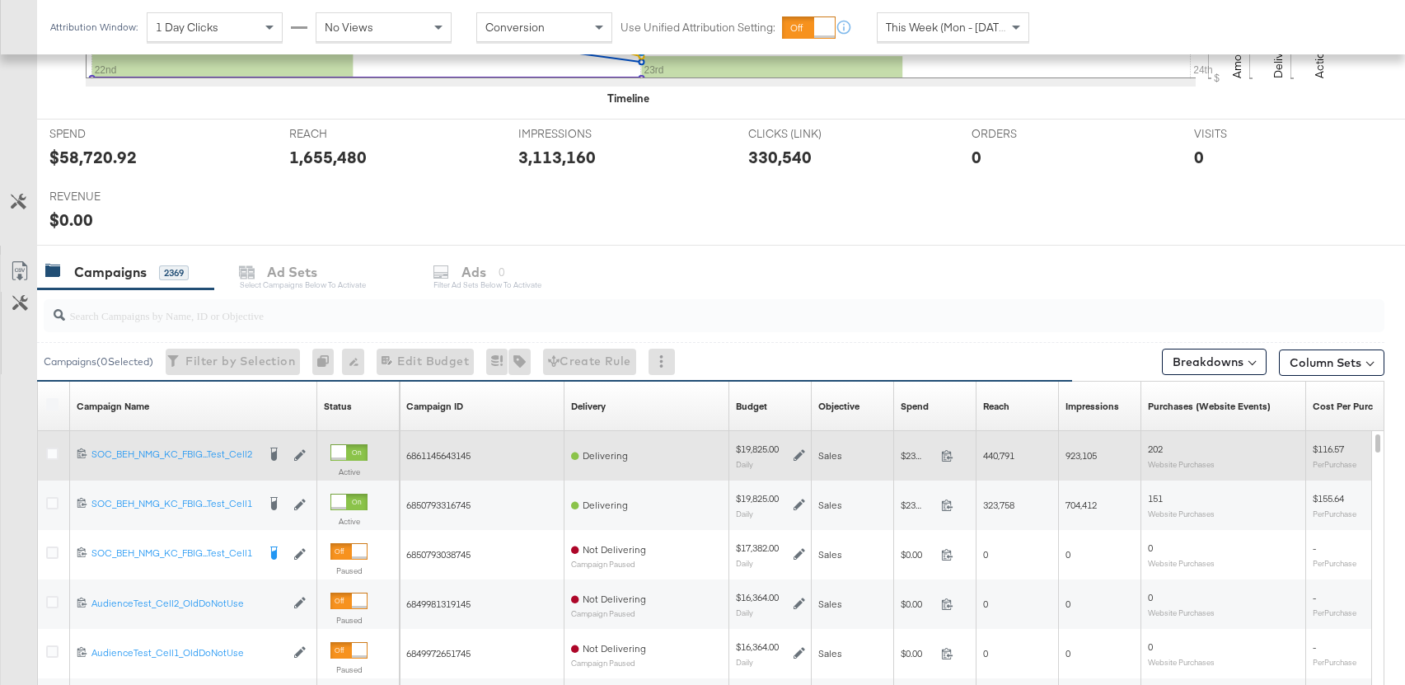
click at [438, 455] on span "6861145643145" at bounding box center [438, 455] width 64 height 12
copy span "6861145643145"
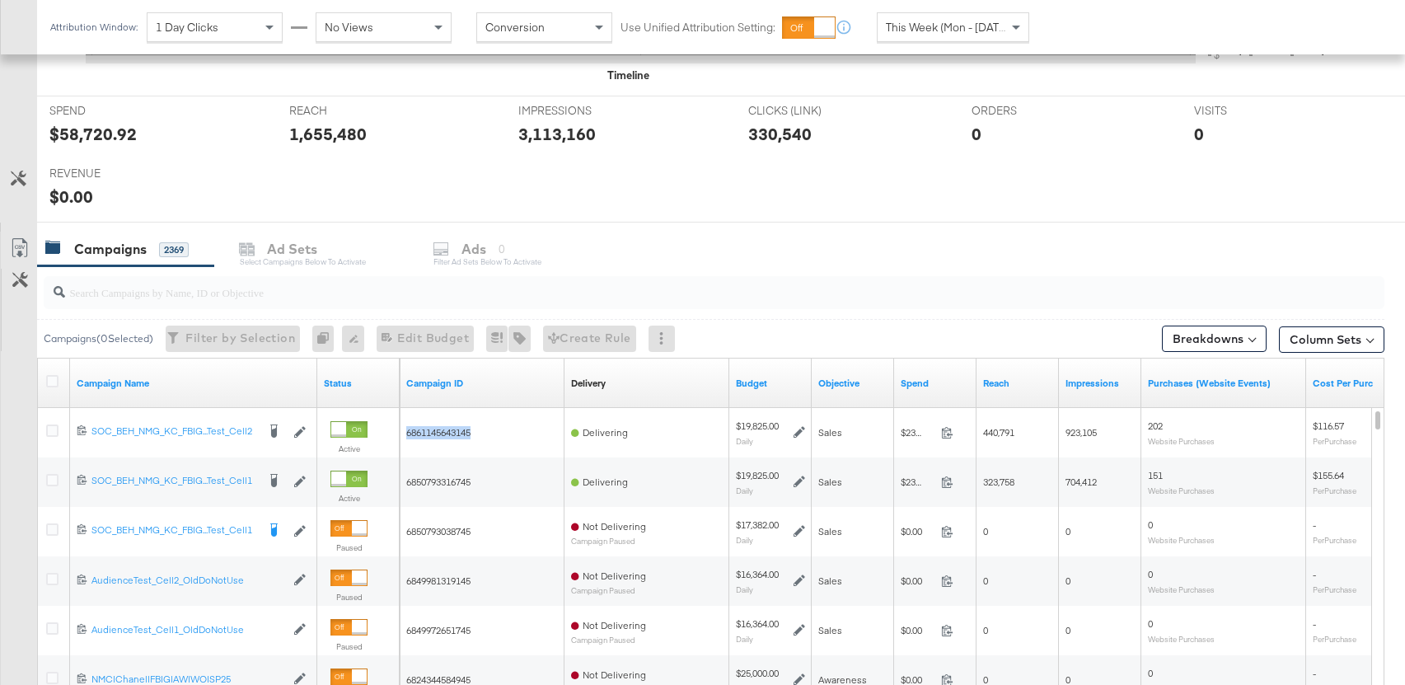
scroll to position [652, 0]
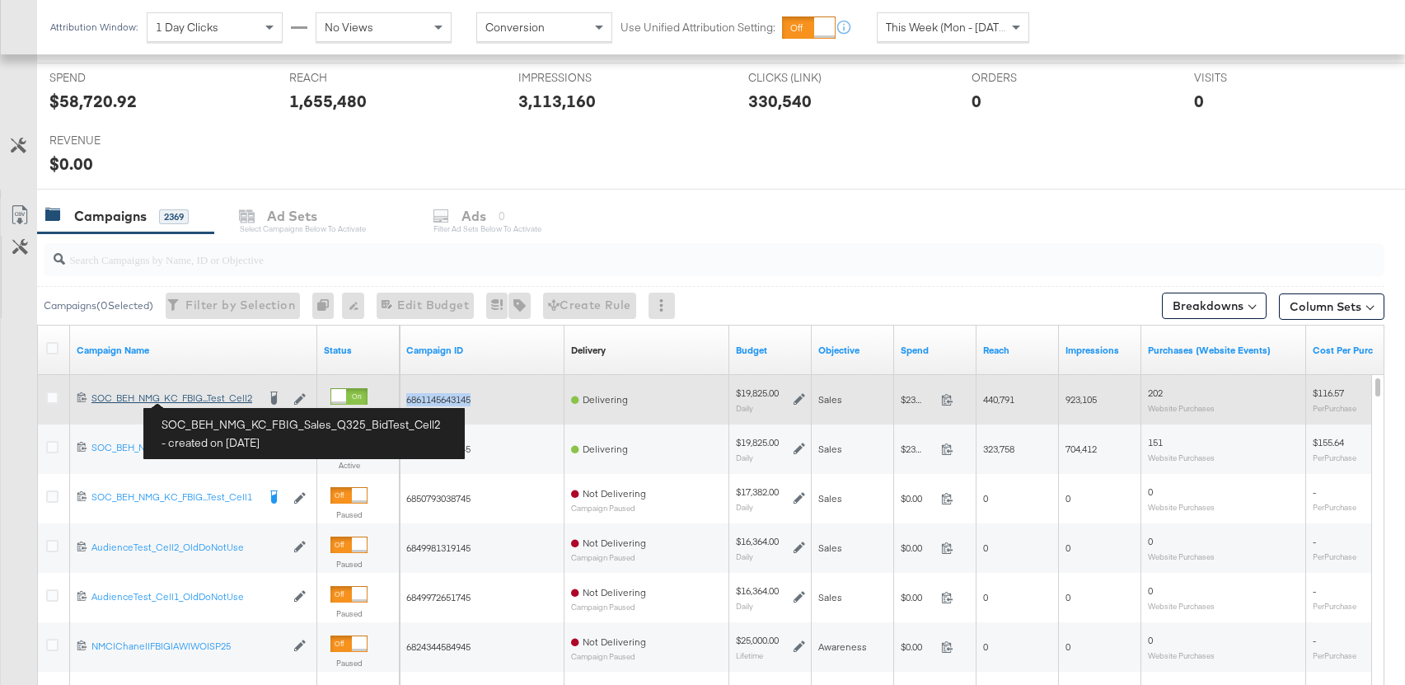
click at [205, 400] on div "SOC_BEH_NMG_KC_FBIG_Sales_Q325_BidTest_Cell2 SOC_BEH_NMG_KC_FBIG...Test_Cell2" at bounding box center [173, 397] width 165 height 13
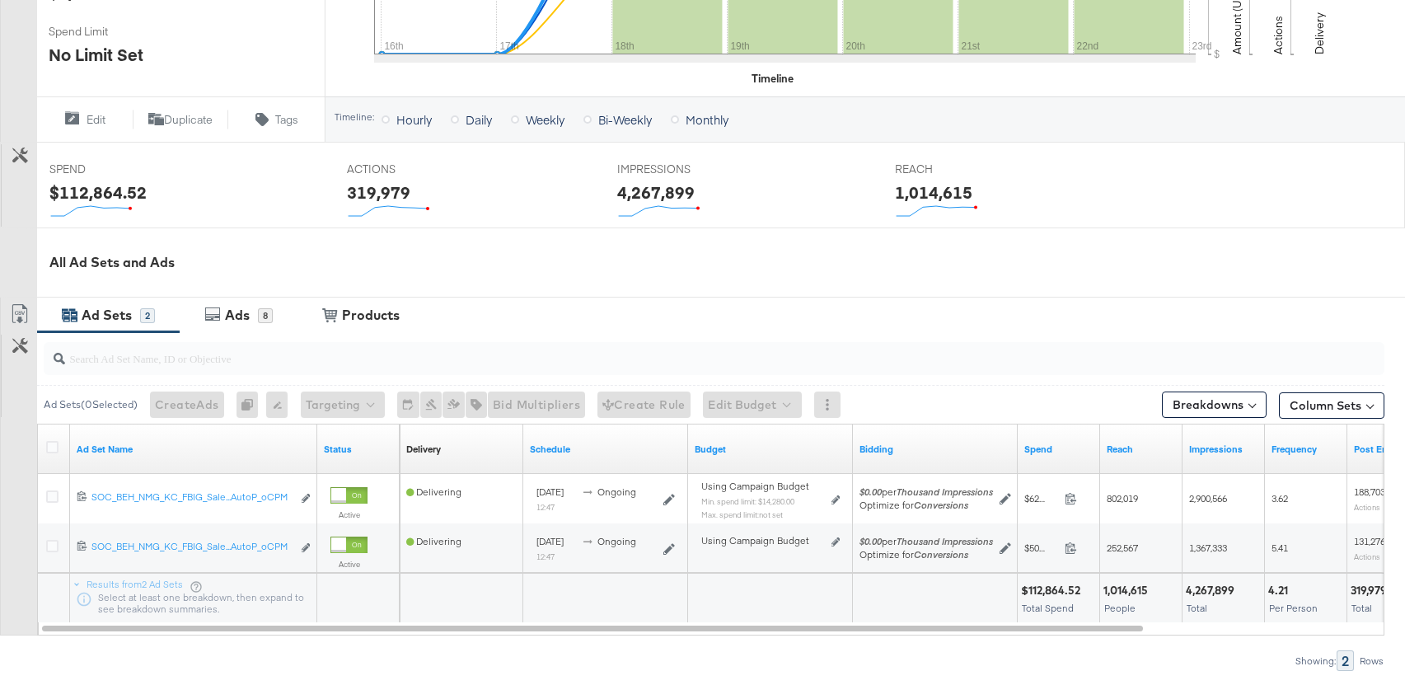
scroll to position [527, 0]
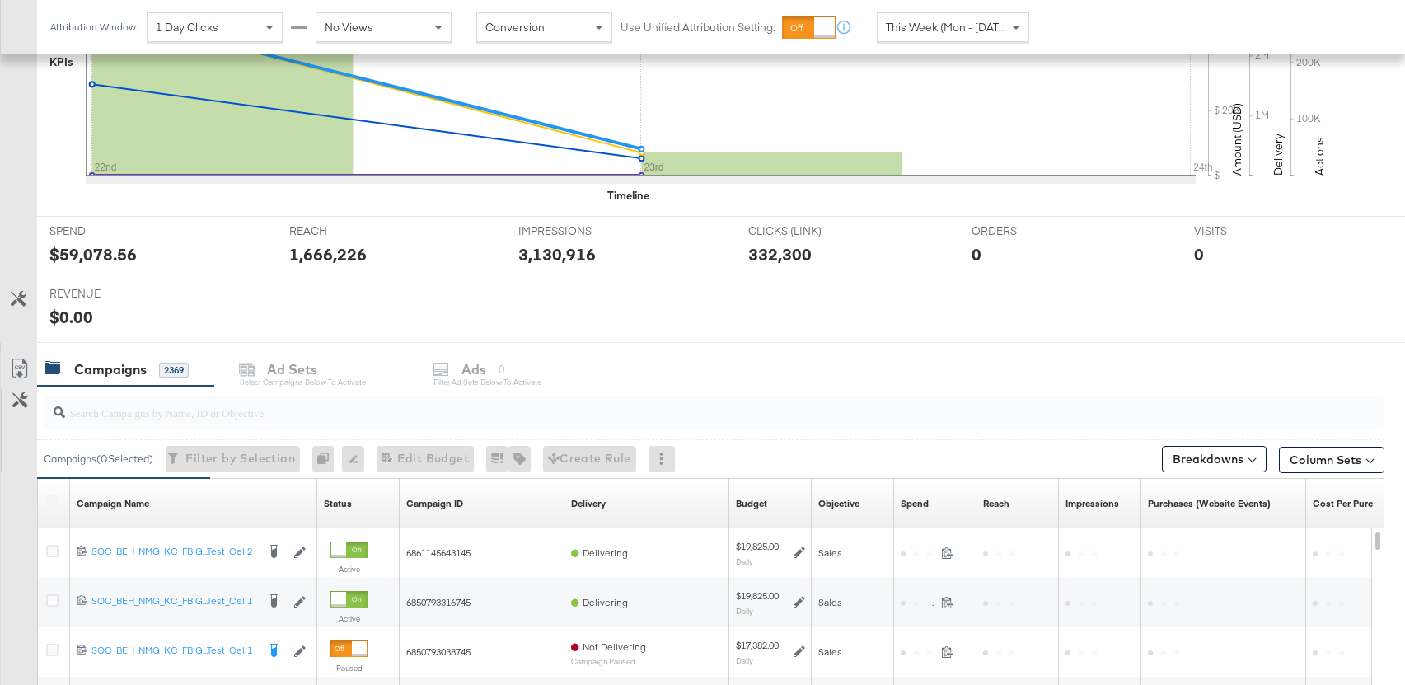
scroll to position [504, 0]
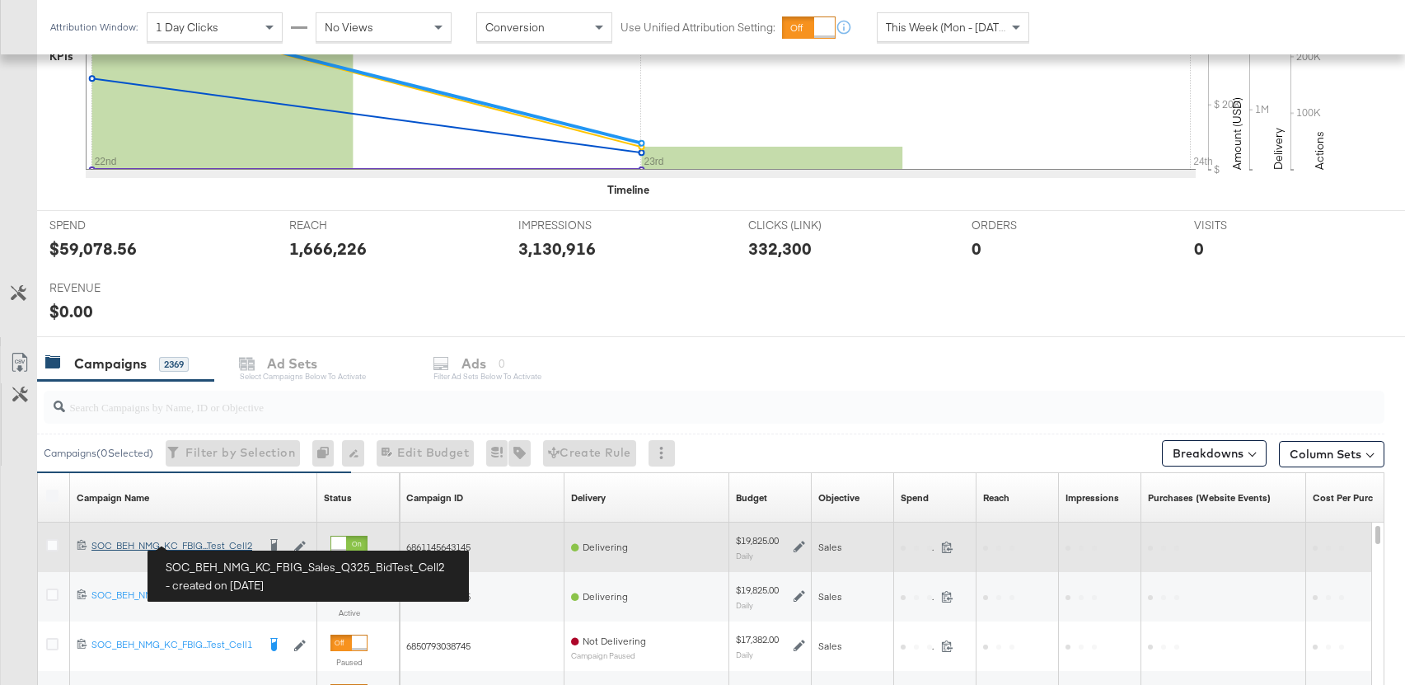
click at [209, 543] on div "SOC_BEH_NMG_KC_FBIG_Sales_Q325_BidTest_Cell2 SOC_BEH_NMG_KC_FBIG...Test_Cell2" at bounding box center [173, 545] width 165 height 13
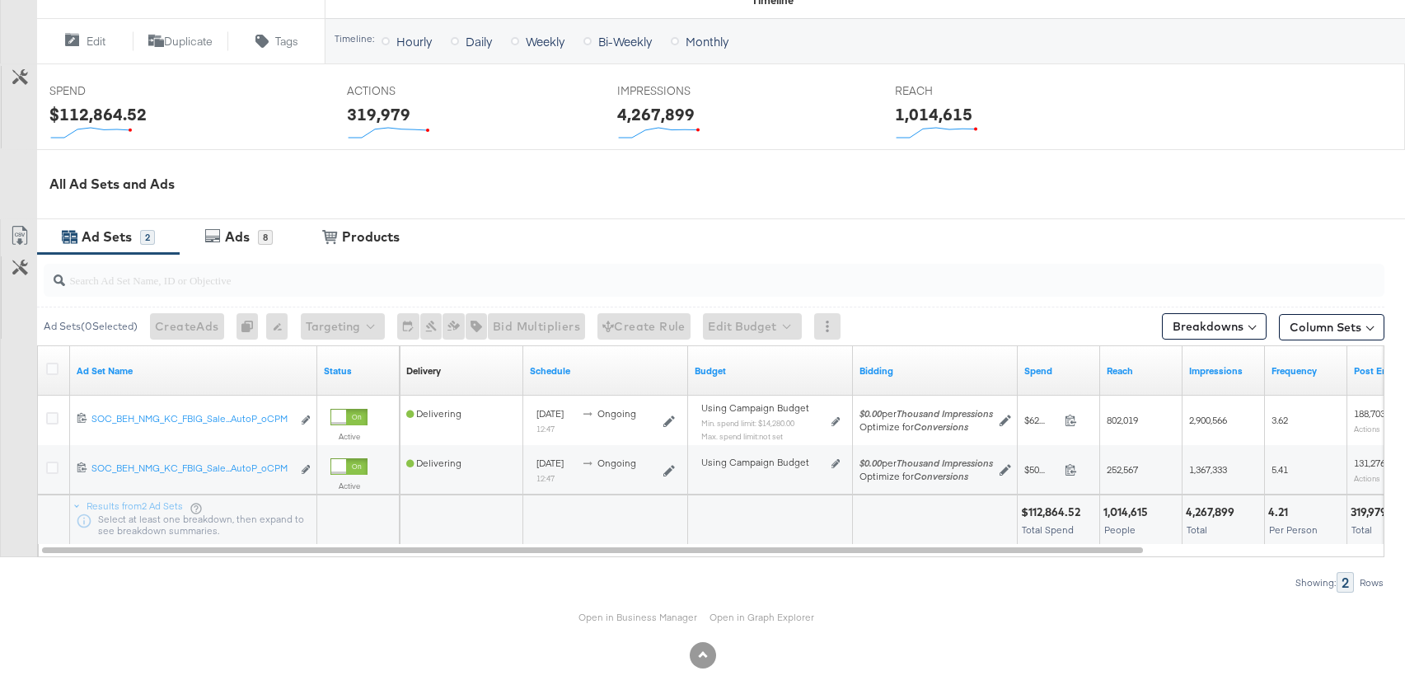
scroll to position [600, 0]
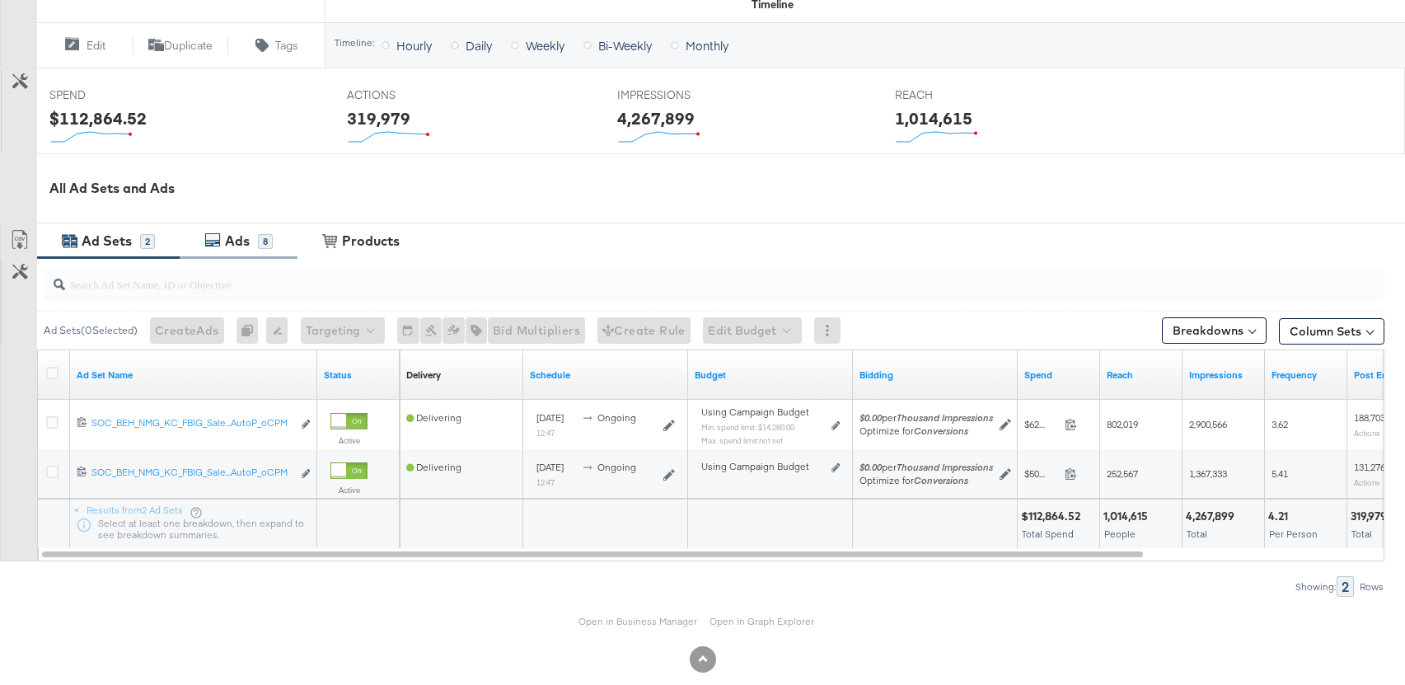
click at [244, 257] on div "Ads 8" at bounding box center [239, 240] width 118 height 35
